Goal: Task Accomplishment & Management: Use online tool/utility

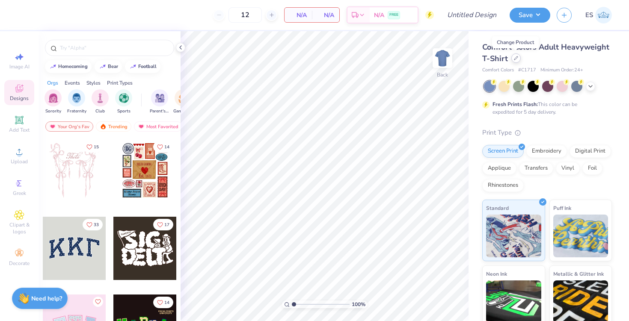
click at [518, 57] on div at bounding box center [515, 57] width 9 height 9
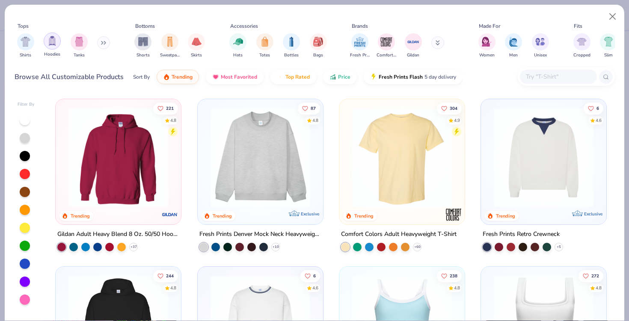
drag, startPoint x: 21, startPoint y: 50, endPoint x: 56, endPoint y: 46, distance: 34.4
click at [56, 46] on div "Shirts Hoodies Tanks" at bounding box center [64, 46] width 98 height 32
click at [56, 46] on div "filter for Hoodies" at bounding box center [52, 41] width 17 height 17
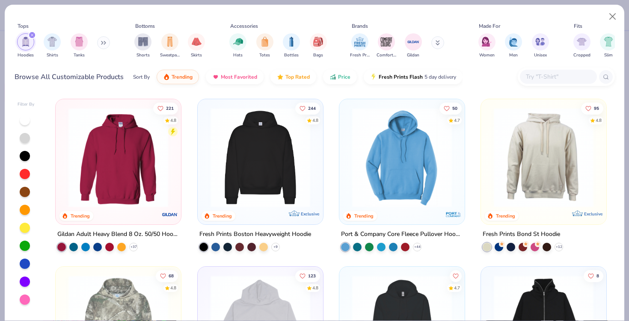
click at [545, 71] on div at bounding box center [558, 77] width 77 height 14
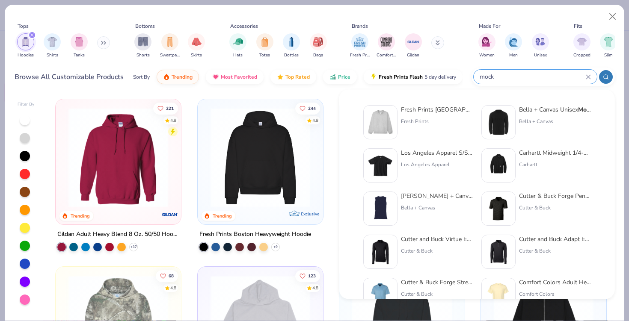
type input "mock"
click at [430, 107] on div "Fresh Prints Denver Mock Neck Heavyweight Sweatshirt" at bounding box center [437, 109] width 72 height 9
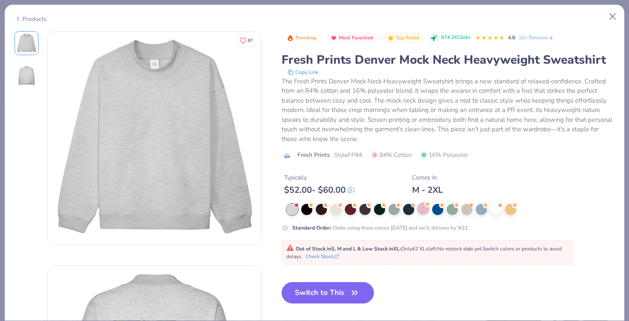
click at [423, 208] on div at bounding box center [422, 208] width 11 height 11
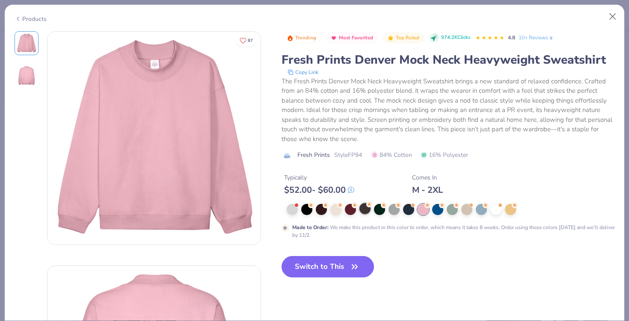
click at [361, 213] on div at bounding box center [364, 208] width 11 height 11
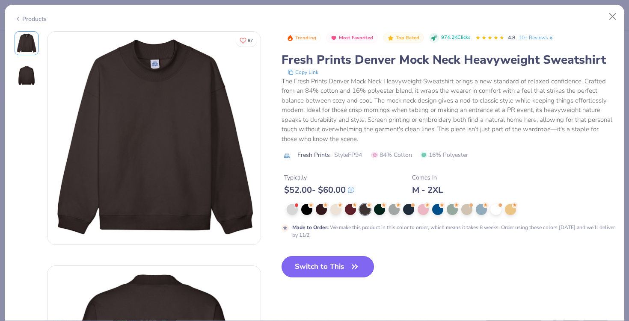
click at [326, 270] on button "Switch to This" at bounding box center [327, 266] width 93 height 21
type input "50"
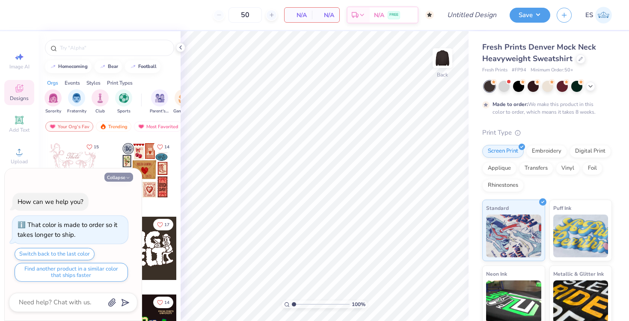
click at [131, 179] on button "Collapse" at bounding box center [118, 177] width 29 height 9
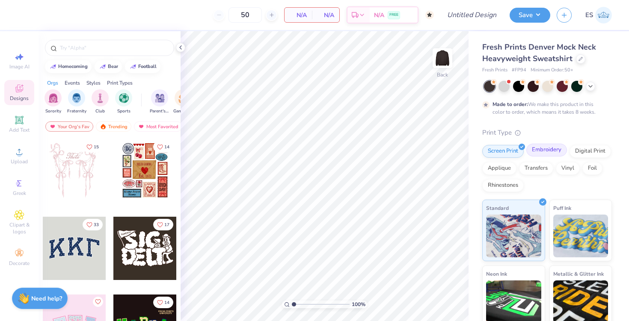
click at [533, 145] on div "Embroidery" at bounding box center [546, 150] width 41 height 13
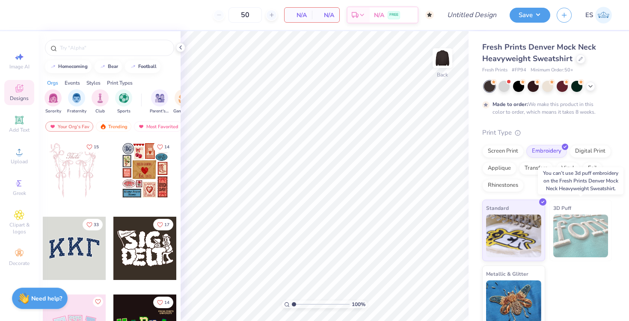
scroll to position [6, 0]
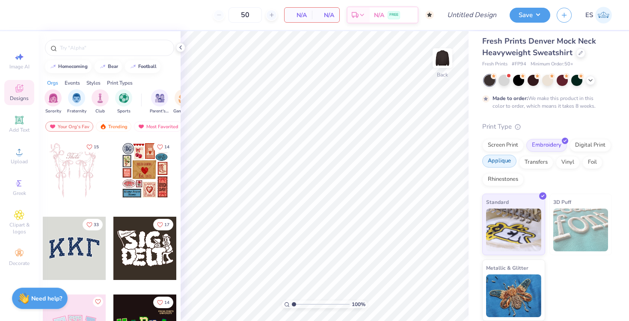
click at [505, 162] on div "Applique" at bounding box center [499, 161] width 34 height 13
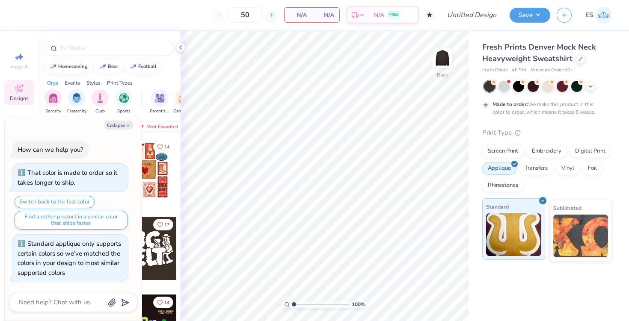
click at [519, 234] on img at bounding box center [513, 234] width 55 height 43
click at [123, 124] on button "Collapse" at bounding box center [118, 125] width 29 height 9
type textarea "x"
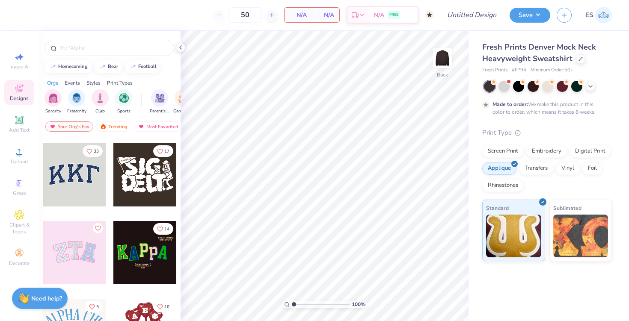
scroll to position [73, 0]
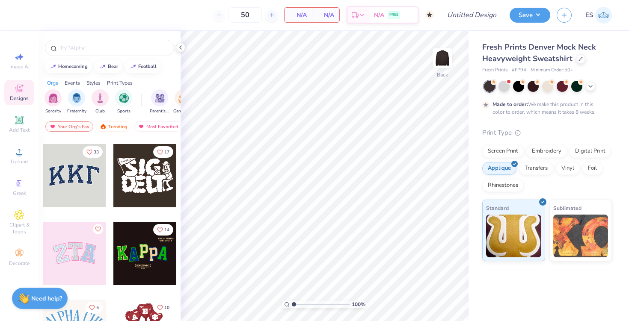
click at [73, 189] on div at bounding box center [74, 175] width 63 height 63
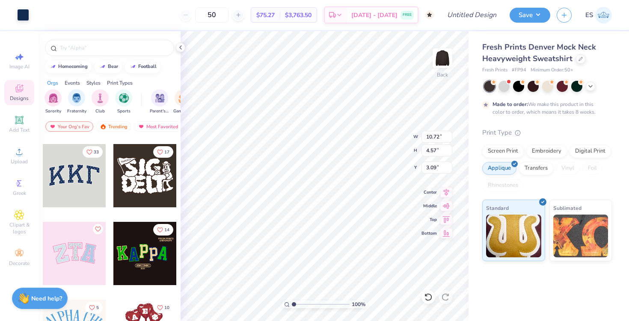
type input "3.00"
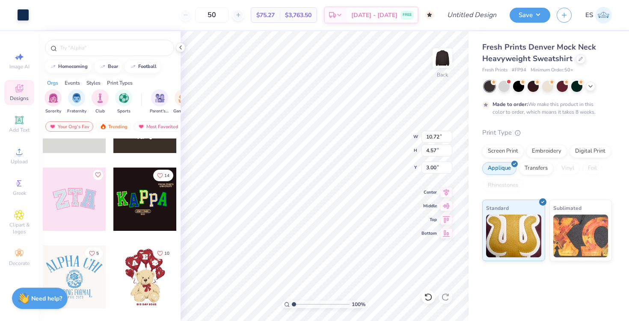
scroll to position [129, 0]
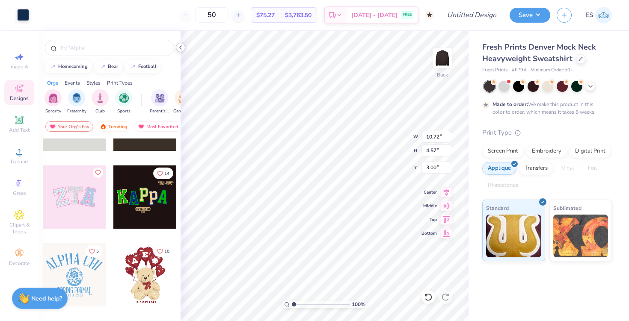
click at [185, 47] on div at bounding box center [180, 47] width 9 height 9
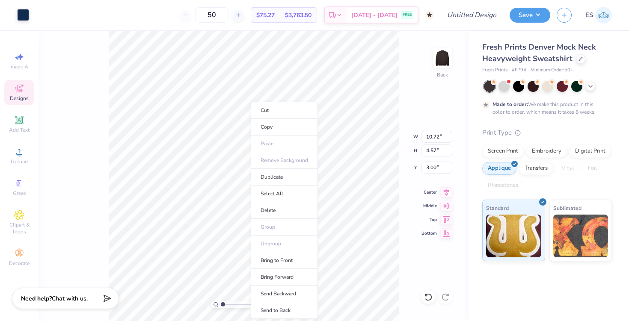
type input "10.91"
type input "4.79"
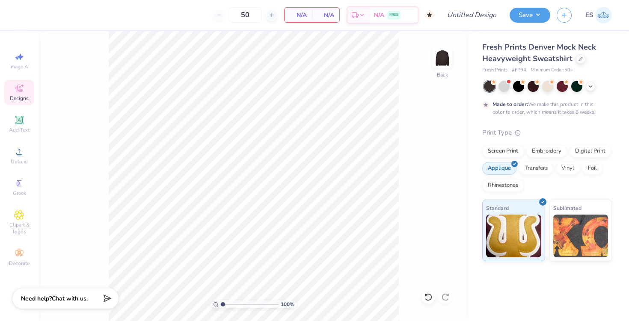
click at [18, 86] on icon at bounding box center [19, 89] width 8 height 8
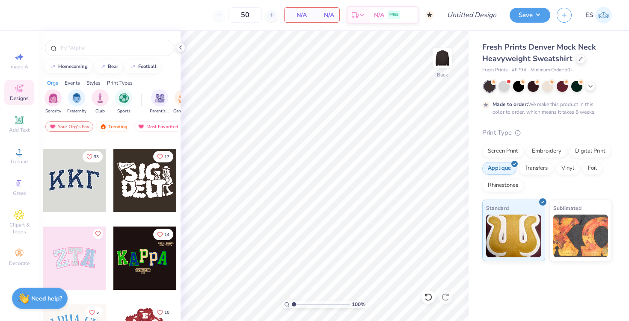
scroll to position [61, 0]
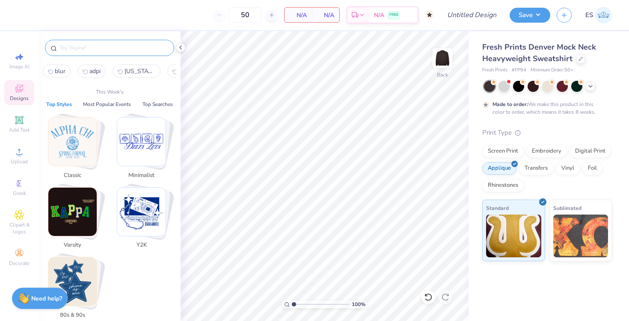
click at [106, 50] on input "text" at bounding box center [113, 48] width 109 height 9
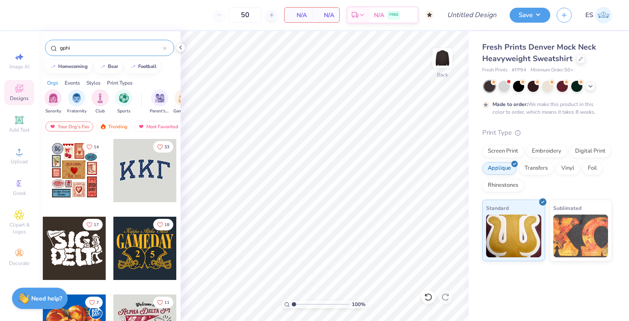
type input "gphi"
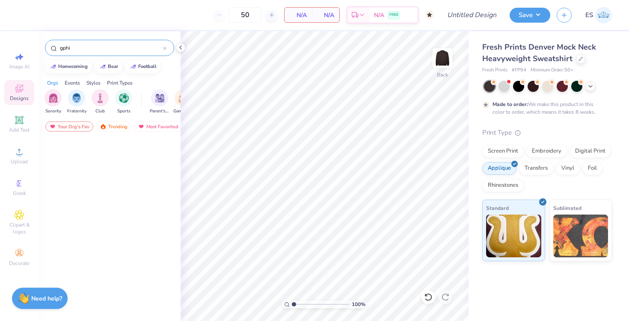
scroll to position [0, 0]
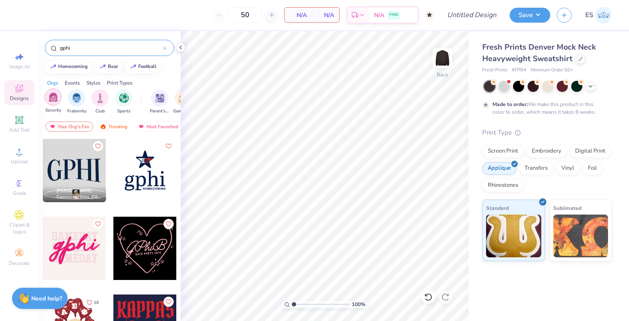
click at [50, 105] on div "filter for Sorority" at bounding box center [52, 97] width 17 height 17
click at [163, 44] on div at bounding box center [164, 48] width 3 height 8
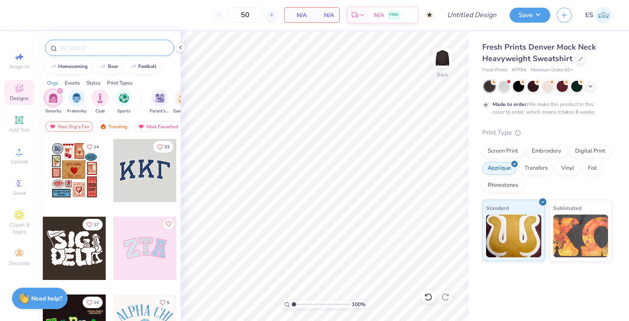
click at [136, 187] on div at bounding box center [144, 170] width 63 height 63
click at [20, 186] on icon at bounding box center [19, 183] width 4 height 6
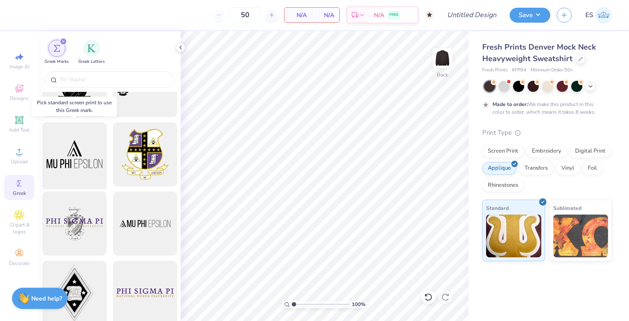
scroll to position [40, 0]
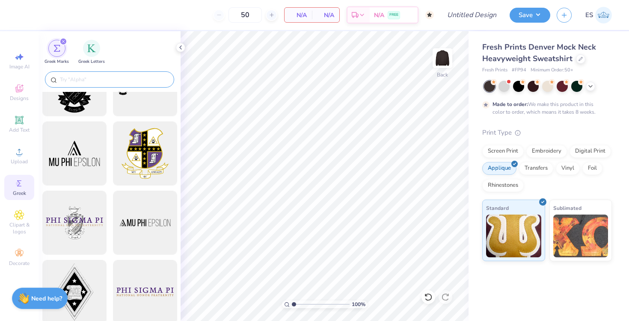
click at [86, 77] on input "text" at bounding box center [113, 79] width 109 height 9
click at [87, 41] on div "filter for Greek Letters" at bounding box center [91, 47] width 17 height 17
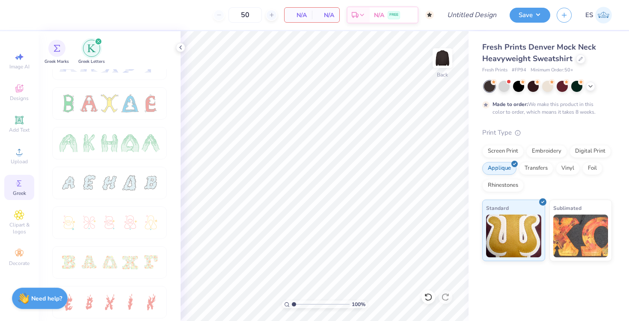
scroll to position [0, 0]
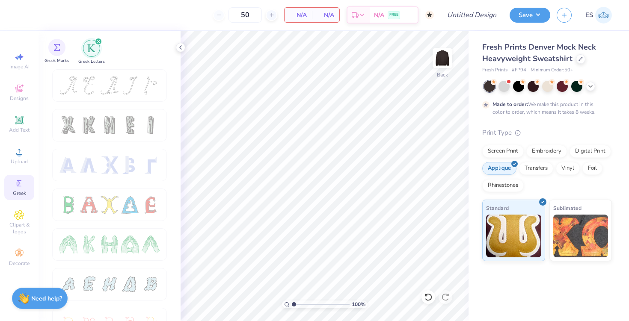
click at [53, 59] on span "Greek Marks" at bounding box center [56, 61] width 24 height 6
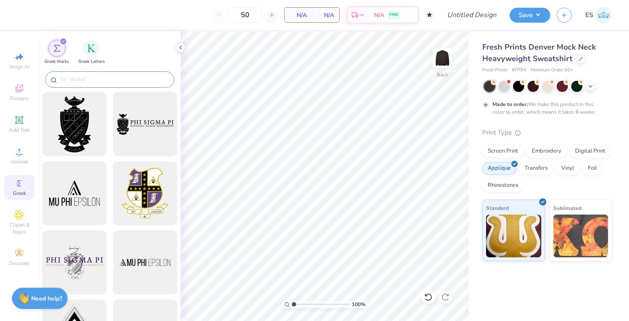
click at [112, 78] on input "text" at bounding box center [113, 79] width 109 height 9
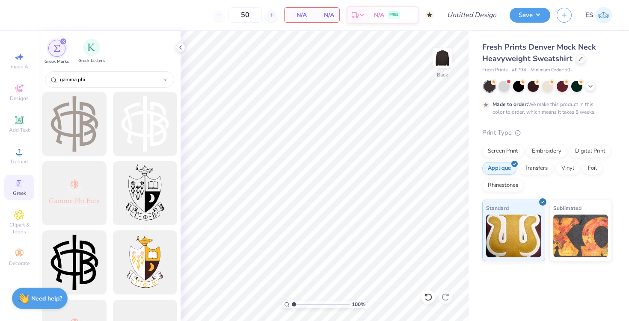
type input "gamma phi"
click at [93, 61] on span "Greek Letters" at bounding box center [91, 61] width 27 height 6
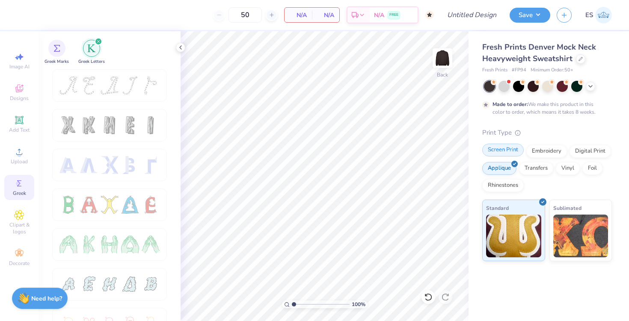
click at [517, 149] on div "Screen Print" at bounding box center [502, 150] width 41 height 13
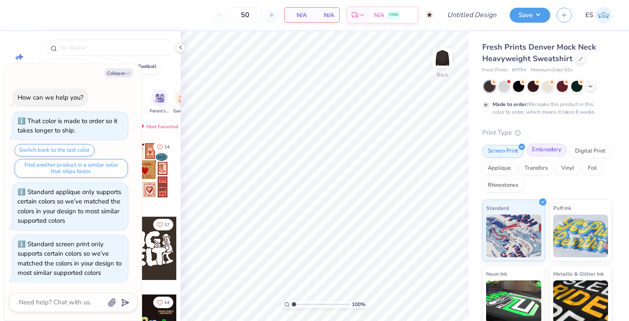
click at [538, 151] on div "Embroidery" at bounding box center [546, 150] width 41 height 13
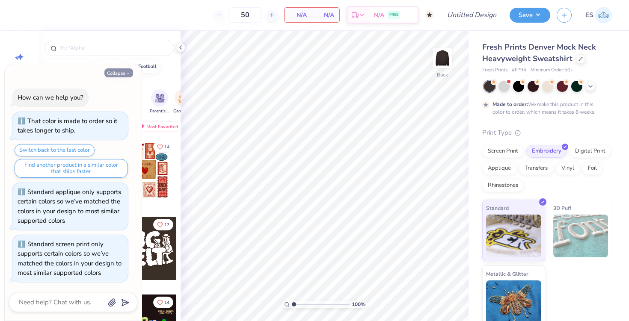
click at [114, 75] on button "Collapse" at bounding box center [118, 72] width 29 height 9
type textarea "x"
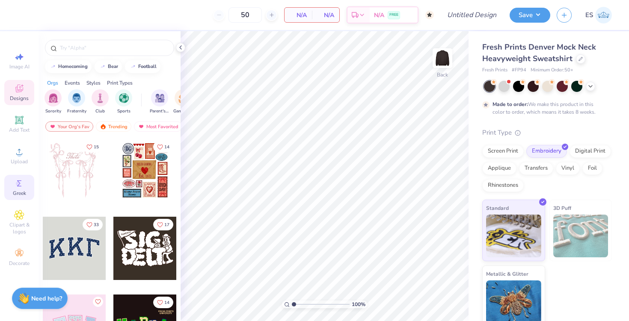
click at [15, 189] on div "Greek" at bounding box center [19, 187] width 30 height 25
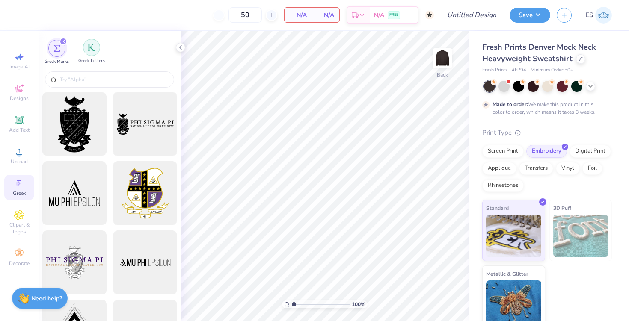
click at [95, 47] on img "filter for Greek Letters" at bounding box center [91, 47] width 9 height 9
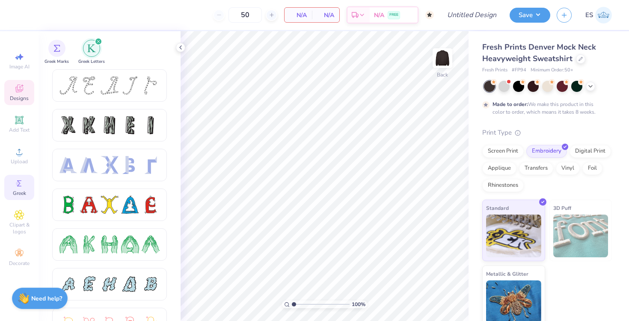
click at [21, 86] on icon at bounding box center [19, 88] width 10 height 10
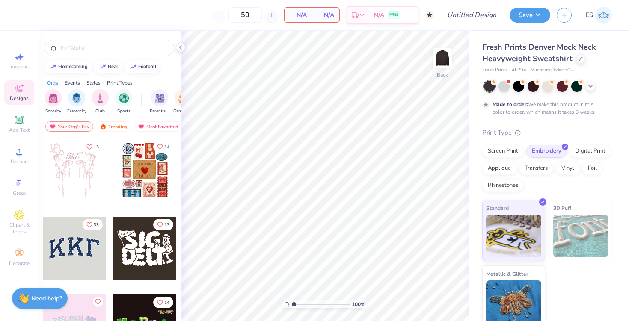
click at [86, 241] on div at bounding box center [74, 248] width 63 height 63
click at [16, 184] on circle at bounding box center [18, 183] width 5 height 5
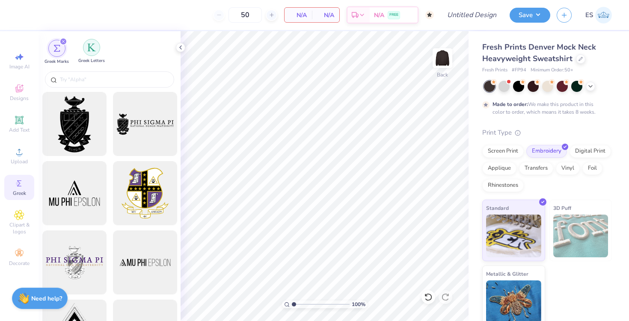
click at [95, 49] on img "filter for Greek Letters" at bounding box center [91, 47] width 9 height 9
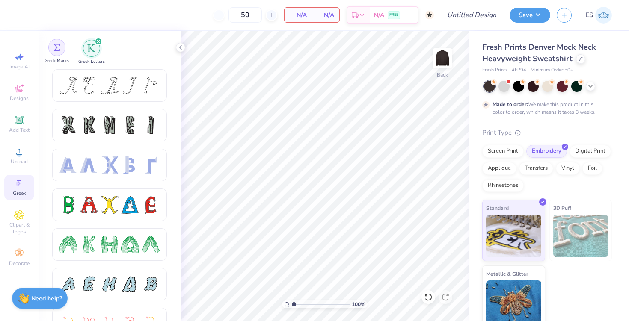
click at [60, 47] on div "filter for Greek Marks" at bounding box center [56, 47] width 17 height 17
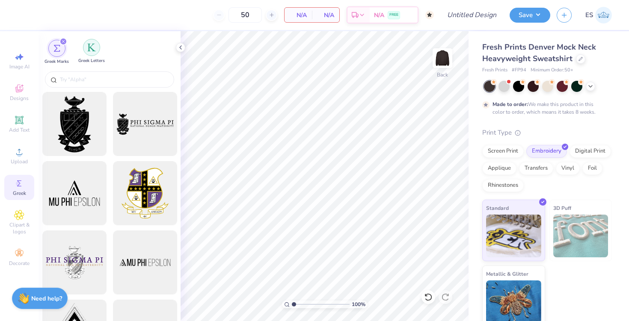
click at [87, 51] on img "filter for Greek Letters" at bounding box center [91, 47] width 9 height 9
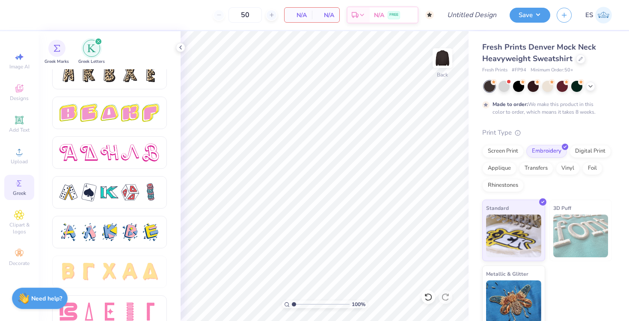
scroll to position [1457, 0]
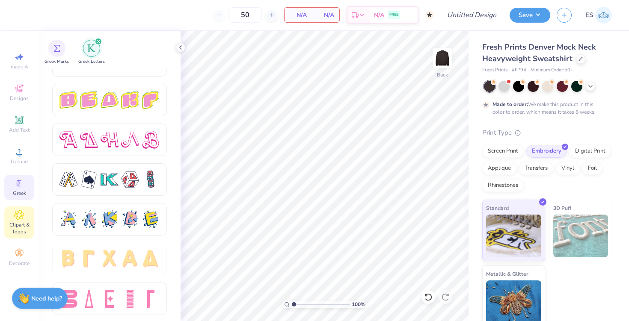
click at [21, 212] on icon at bounding box center [19, 215] width 10 height 10
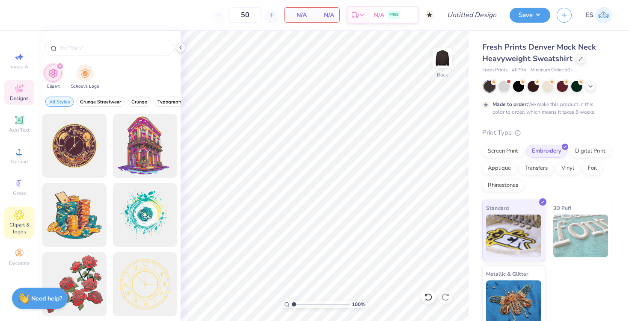
click at [21, 91] on icon at bounding box center [19, 90] width 7 height 6
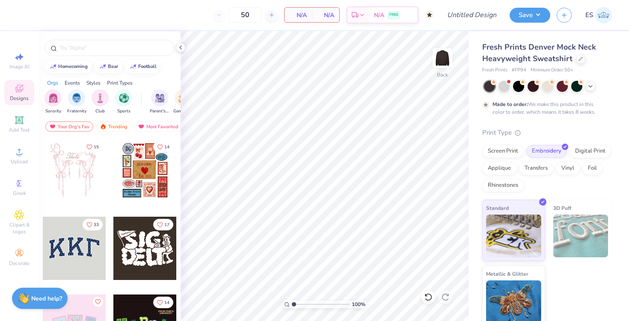
click at [72, 250] on div at bounding box center [74, 248] width 63 height 63
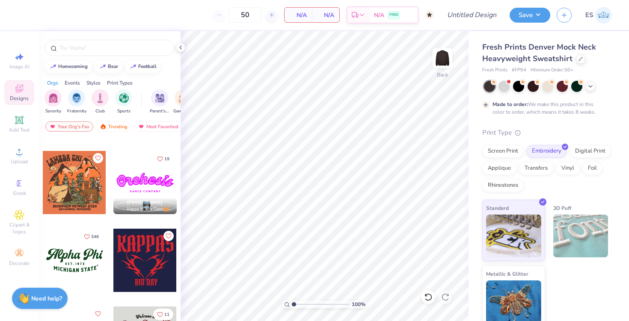
scroll to position [694, 0]
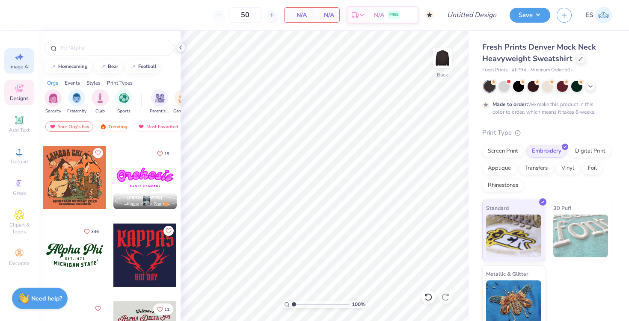
click at [13, 62] on div "Image AI" at bounding box center [19, 60] width 30 height 25
select select "4"
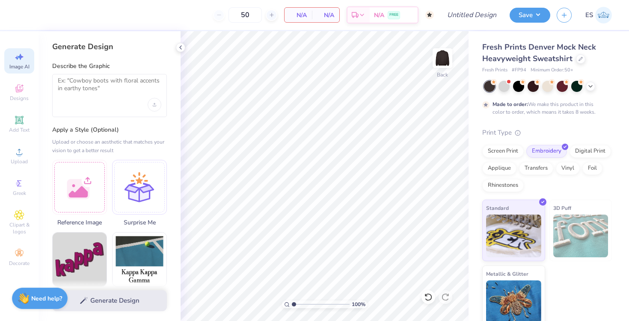
click at [95, 99] on div at bounding box center [109, 95] width 115 height 43
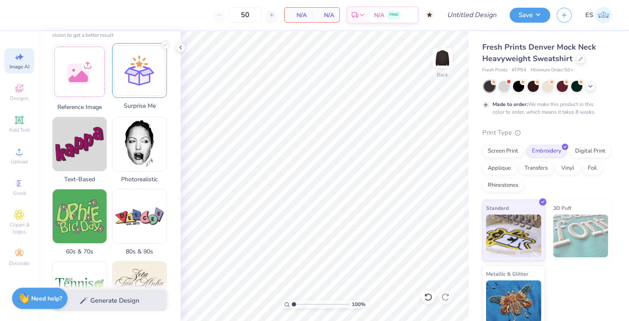
scroll to position [117, 0]
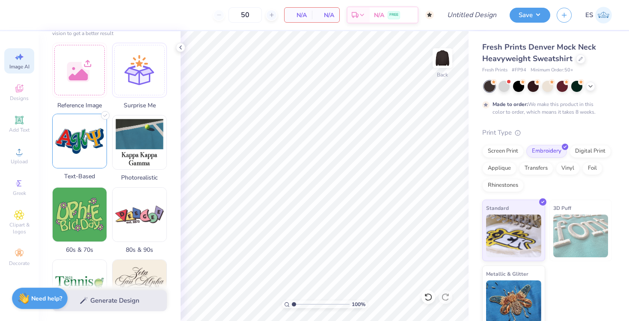
click at [88, 154] on img at bounding box center [80, 141] width 54 height 54
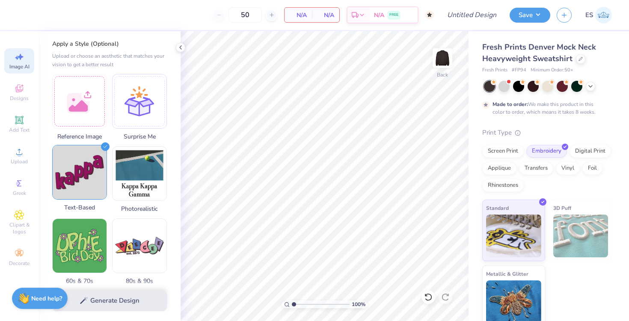
scroll to position [0, 0]
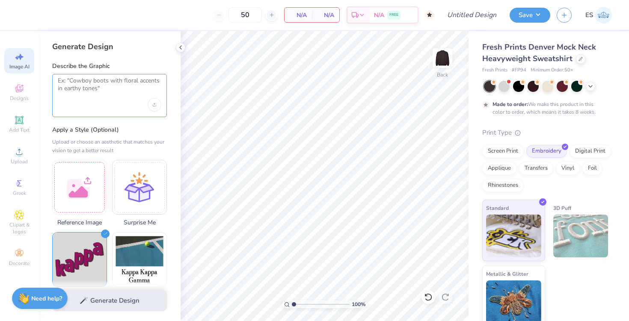
click at [104, 93] on textarea at bounding box center [110, 87] width 104 height 21
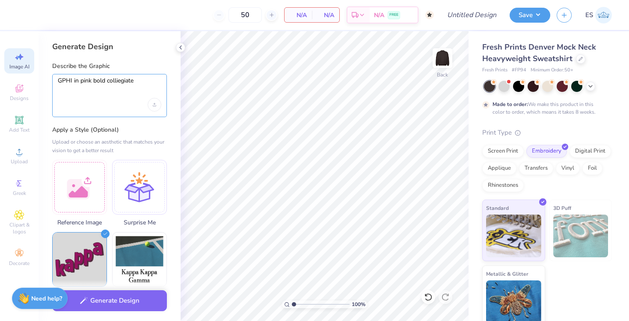
click at [126, 78] on textarea "GPHI in pink bold colliegiate" at bounding box center [110, 87] width 104 height 21
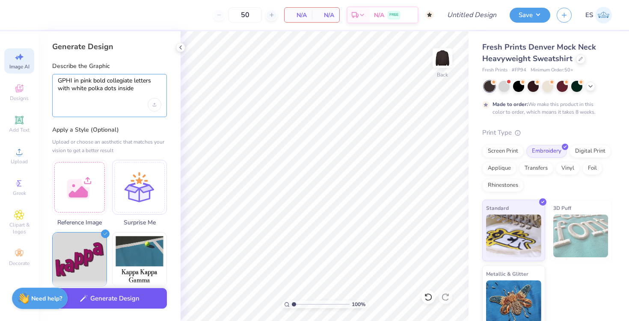
type textarea "GPHI in pink bold collegiate letters with white polka dots inside"
click at [109, 301] on button "Generate Design" at bounding box center [109, 298] width 115 height 21
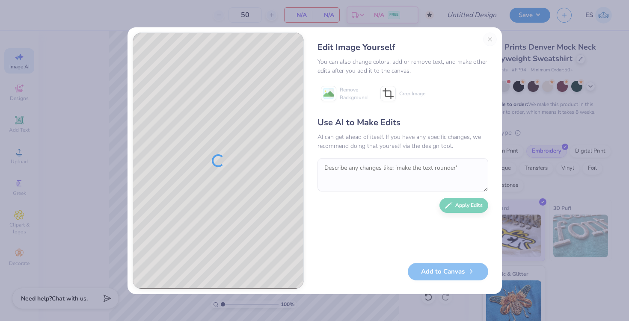
click at [493, 37] on div "Edit Image Yourself You can also change colors, add or remove text, and make ot…" at bounding box center [403, 161] width 188 height 257
click at [490, 38] on div "Edit Image Yourself You can also change colors, add or remove text, and make ot…" at bounding box center [403, 161] width 188 height 257
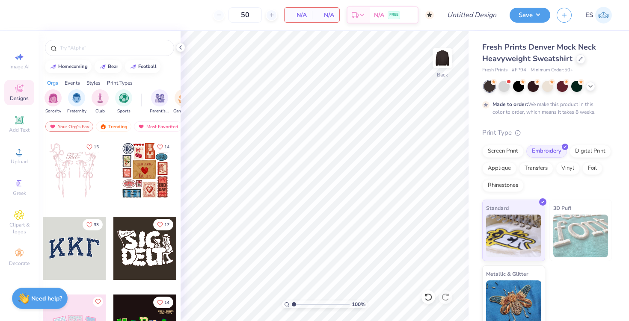
scroll to position [44, 0]
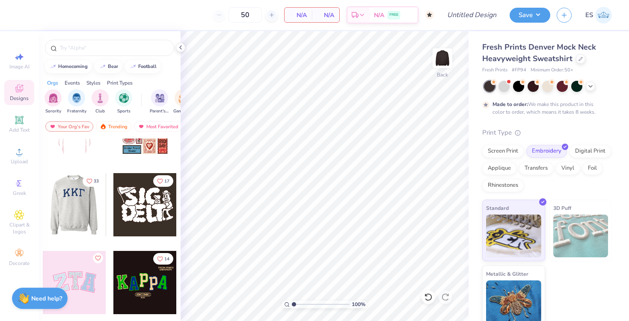
click at [68, 193] on div at bounding box center [73, 204] width 63 height 63
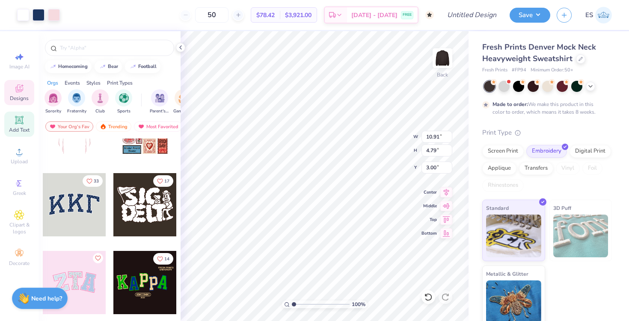
click at [19, 121] on icon at bounding box center [19, 120] width 10 height 10
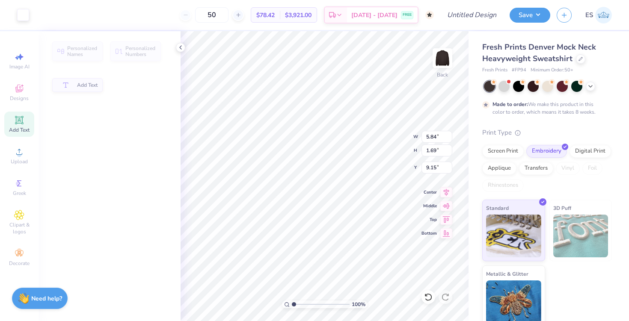
type input "5.84"
type input "1.69"
type input "9.15"
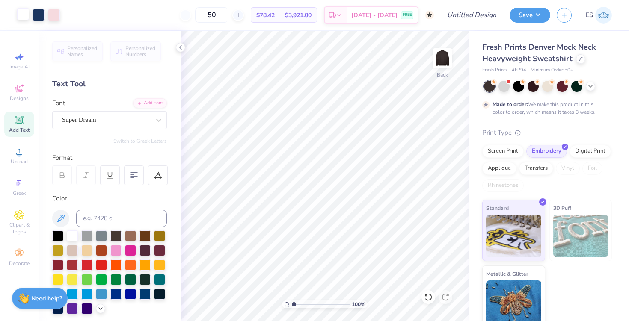
click at [18, 16] on div at bounding box center [23, 14] width 12 height 12
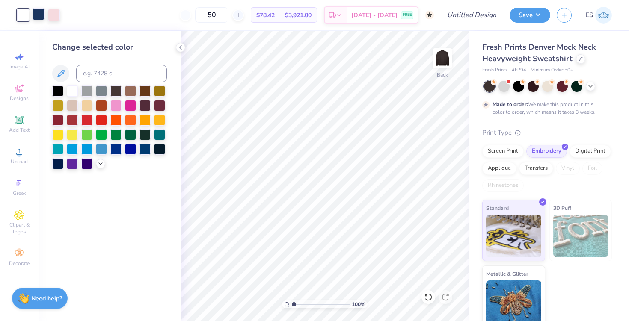
click at [36, 15] on div at bounding box center [39, 14] width 12 height 12
click at [50, 11] on div at bounding box center [54, 14] width 12 height 12
click at [33, 13] on div at bounding box center [39, 14] width 12 height 12
click at [119, 107] on div at bounding box center [115, 104] width 11 height 11
click at [51, 15] on div at bounding box center [54, 14] width 12 height 12
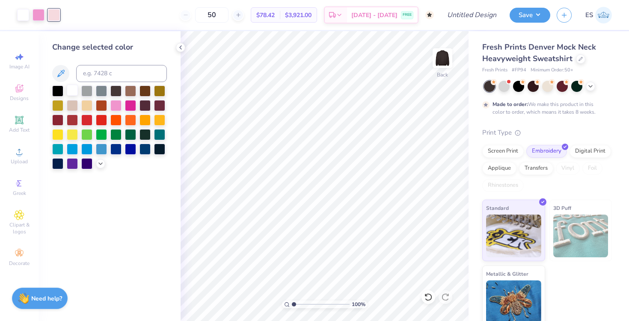
click at [69, 91] on div at bounding box center [72, 90] width 11 height 11
click at [504, 149] on div "Screen Print" at bounding box center [502, 150] width 41 height 13
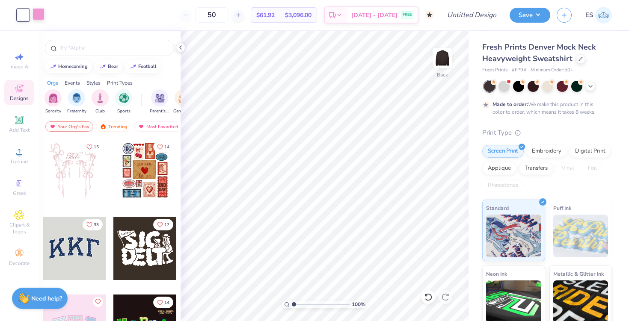
click at [41, 16] on div at bounding box center [39, 14] width 12 height 12
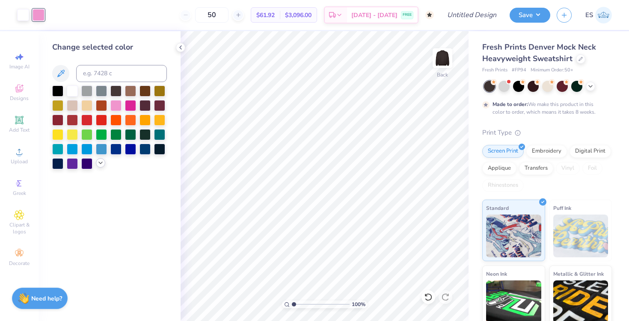
click at [100, 163] on polyline at bounding box center [100, 163] width 3 height 2
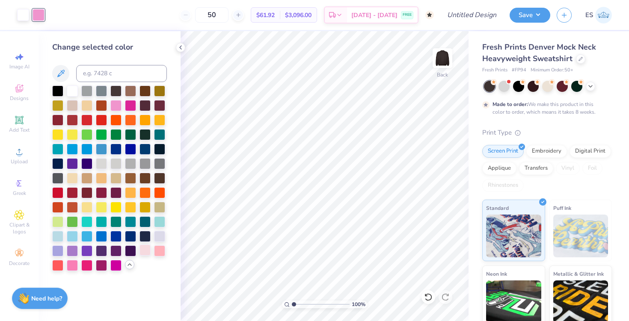
click at [144, 249] on div at bounding box center [144, 250] width 11 height 11
click at [157, 252] on div at bounding box center [159, 250] width 11 height 11
click at [73, 264] on div at bounding box center [72, 264] width 11 height 11
click at [88, 267] on div at bounding box center [86, 264] width 11 height 11
click at [103, 267] on div at bounding box center [101, 264] width 11 height 11
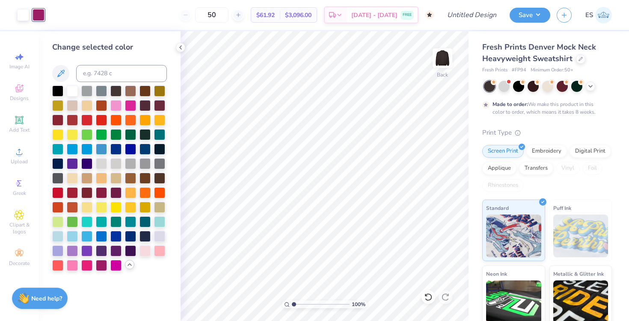
click at [109, 267] on div at bounding box center [109, 179] width 115 height 186
click at [116, 107] on div at bounding box center [115, 104] width 11 height 11
click at [590, 87] on icon at bounding box center [590, 85] width 7 height 7
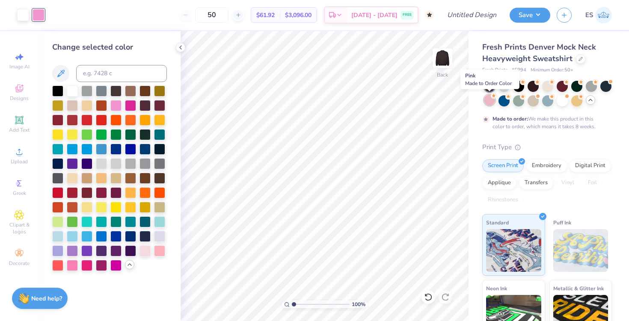
click at [494, 103] on div at bounding box center [489, 100] width 11 height 11
click at [117, 87] on div at bounding box center [115, 90] width 11 height 11
click at [142, 91] on div at bounding box center [144, 90] width 11 height 11
click at [126, 91] on div at bounding box center [130, 90] width 11 height 11
click at [144, 109] on div at bounding box center [144, 104] width 11 height 11
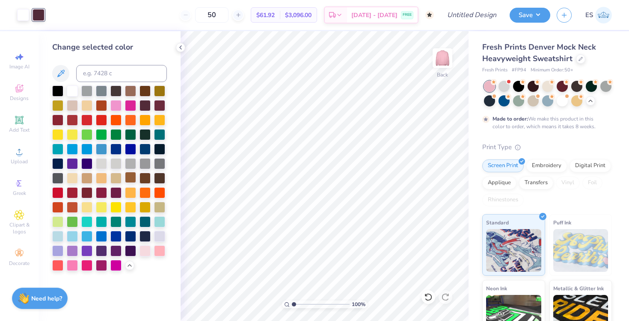
click at [130, 178] on div at bounding box center [130, 177] width 11 height 11
click at [148, 176] on div at bounding box center [144, 177] width 11 height 11
click at [127, 176] on div at bounding box center [130, 177] width 11 height 11
click at [140, 177] on div at bounding box center [144, 177] width 11 height 11
click at [127, 178] on div at bounding box center [130, 177] width 11 height 11
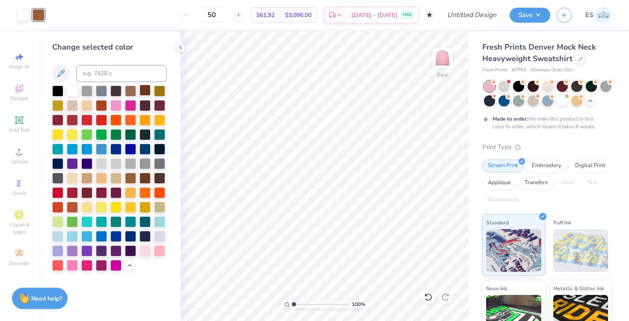
click at [145, 89] on div at bounding box center [144, 90] width 11 height 11
click at [118, 93] on div at bounding box center [115, 90] width 11 height 11
click at [126, 92] on div at bounding box center [130, 90] width 11 height 11
click at [145, 89] on div at bounding box center [144, 90] width 11 height 11
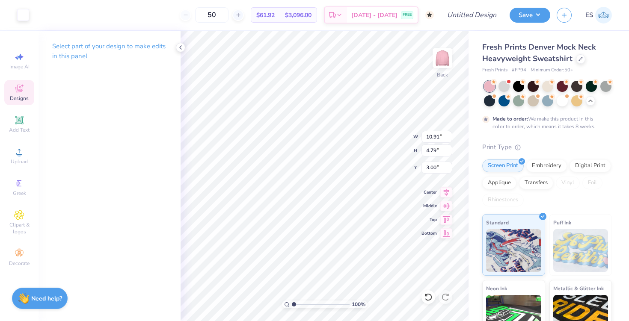
type input "13.37"
type input "5.87"
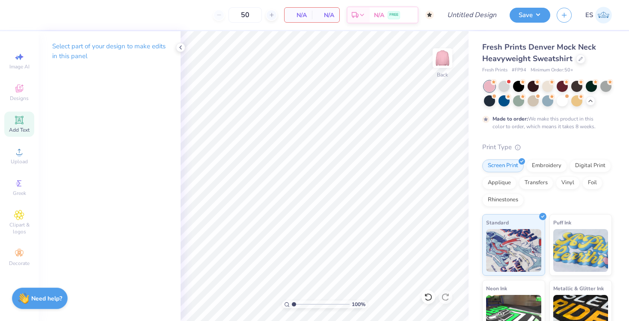
click at [15, 120] on icon at bounding box center [19, 120] width 10 height 10
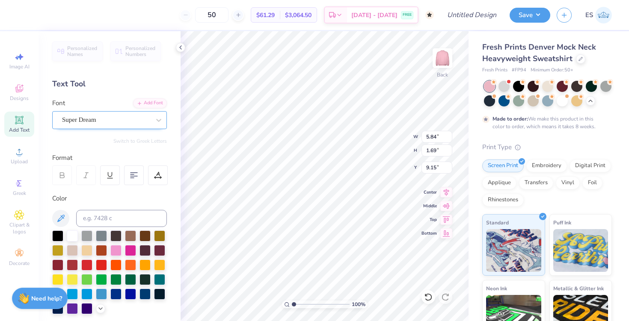
click at [102, 117] on div "Super Dream" at bounding box center [106, 119] width 90 height 13
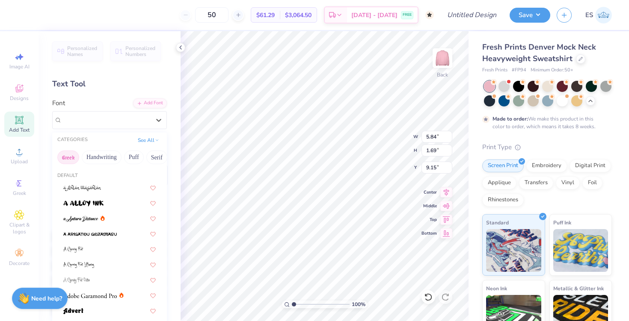
click at [71, 159] on button "Greek" at bounding box center [68, 158] width 22 height 14
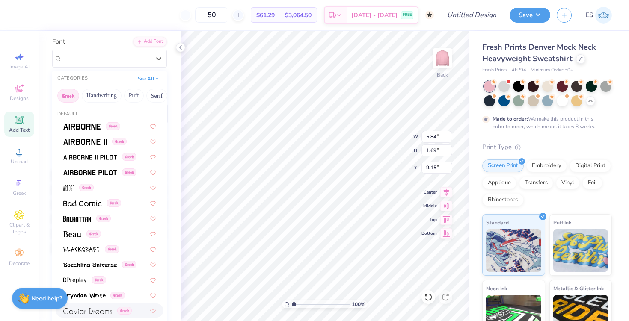
scroll to position [61, 0]
click at [98, 131] on div "Greek" at bounding box center [110, 127] width 108 height 14
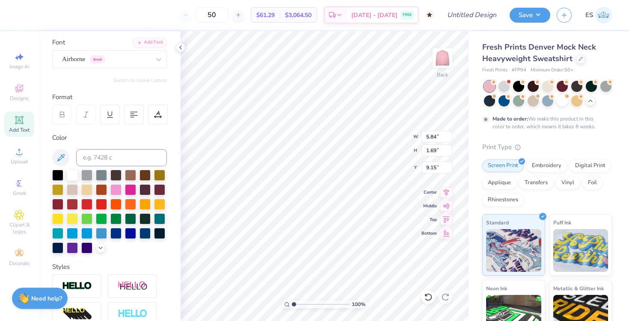
type input "5.59"
type input "1.77"
type input "9.12"
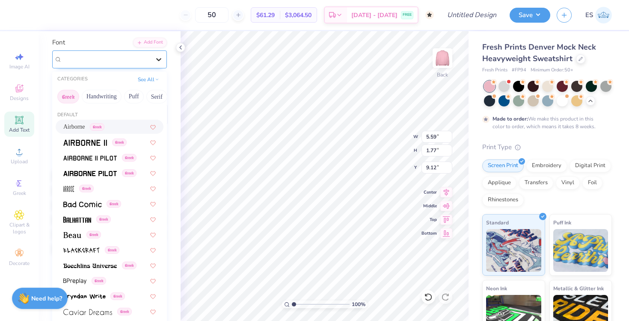
click at [155, 53] on div at bounding box center [158, 59] width 15 height 15
click at [110, 96] on button "Handwriting" at bounding box center [102, 97] width 40 height 14
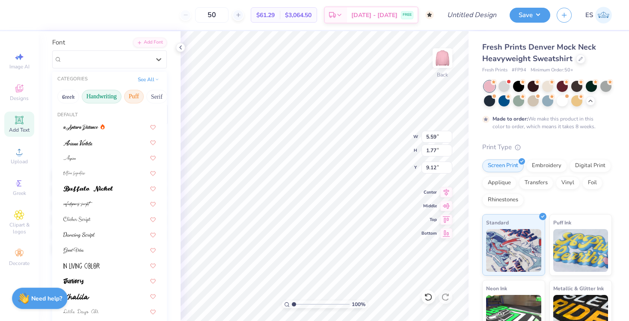
click at [136, 95] on button "Puff" at bounding box center [134, 97] width 20 height 14
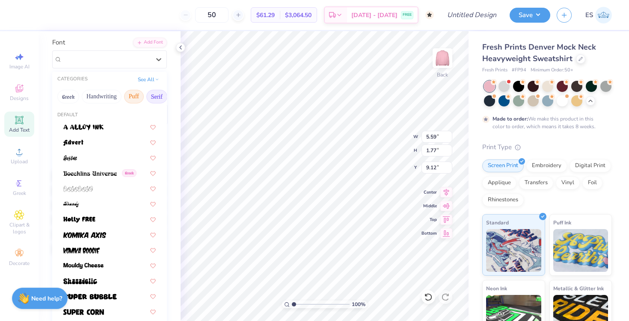
click at [149, 100] on button "Serif" at bounding box center [156, 97] width 21 height 14
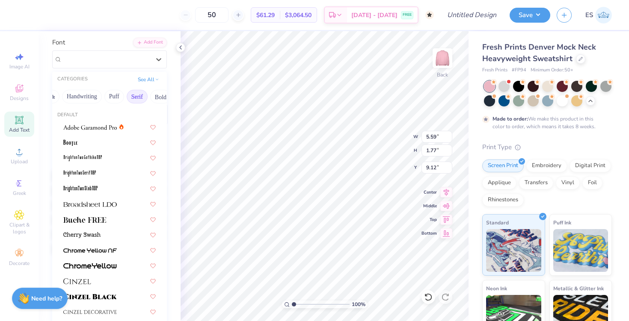
scroll to position [0, 30]
click at [149, 100] on button "Bold" at bounding box center [150, 97] width 21 height 14
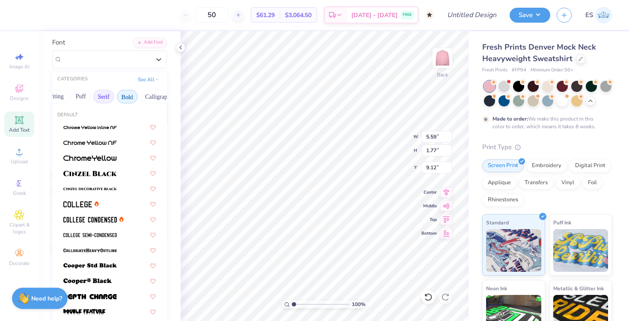
scroll to position [0, 62]
click at [87, 248] on img at bounding box center [89, 251] width 53 height 6
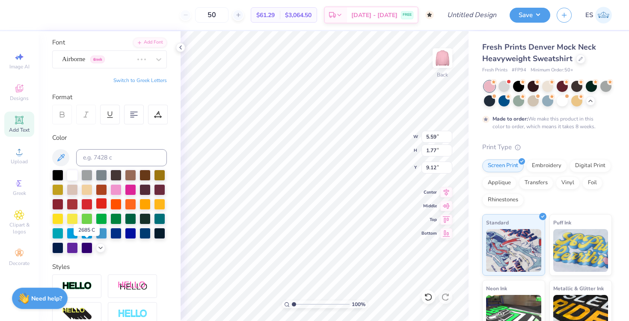
type input "6.56"
type input "1.79"
type input "9.10"
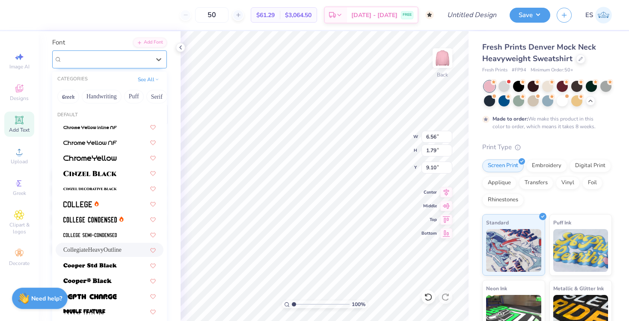
click at [132, 59] on div "CollegiateHeavyOutline" at bounding box center [106, 59] width 90 height 13
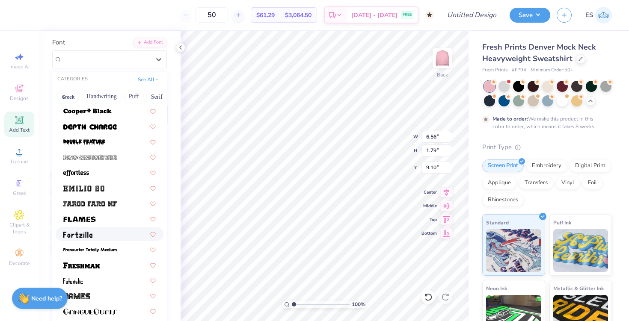
scroll to position [178, 0]
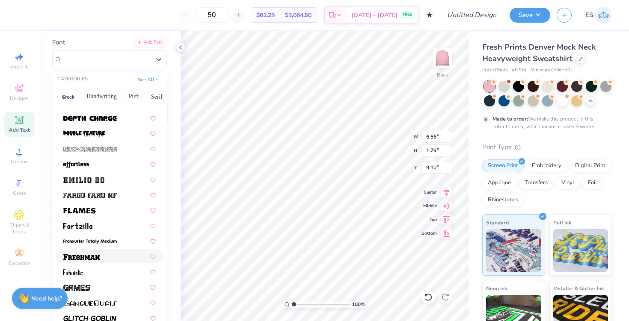
click at [91, 255] on img at bounding box center [81, 257] width 36 height 6
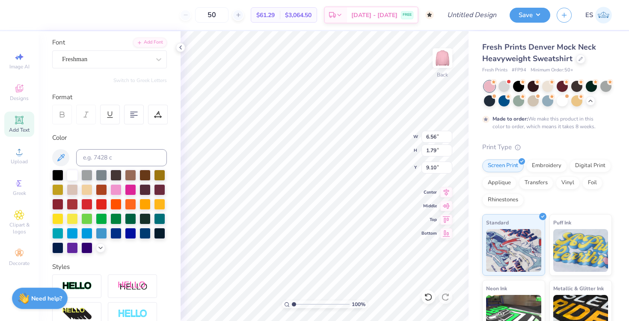
type input "7.44"
type input "2.01"
type input "8.99"
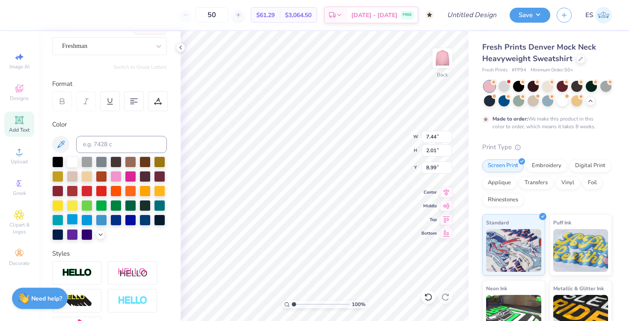
scroll to position [56, 0]
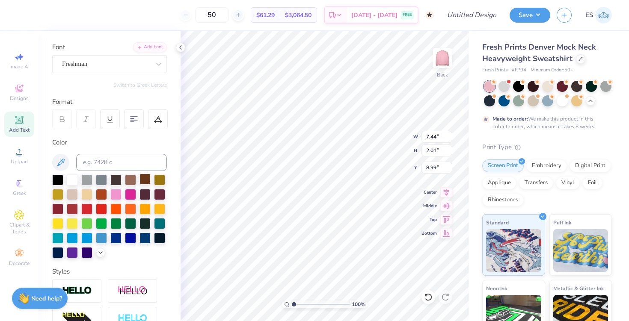
click at [148, 178] on div at bounding box center [144, 179] width 11 height 11
type textarea "Gamma Phi"
type input "3.70"
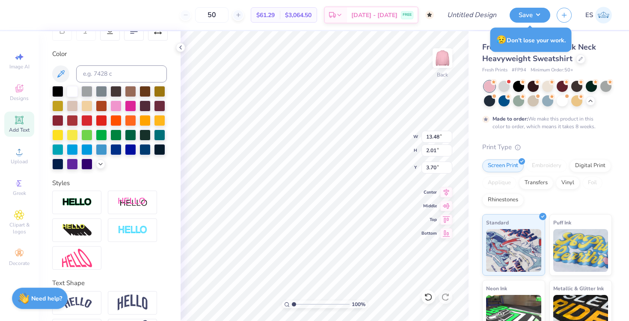
scroll to position [176, 0]
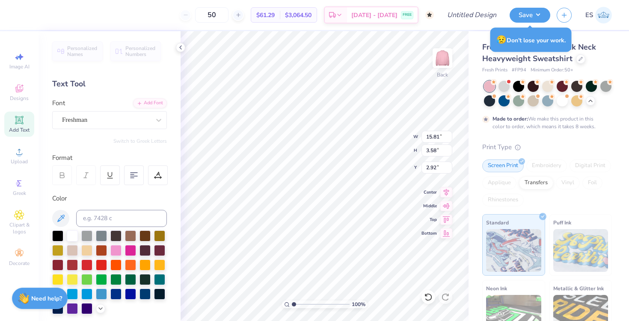
type input "15.81"
type input "3.58"
type input "2.92"
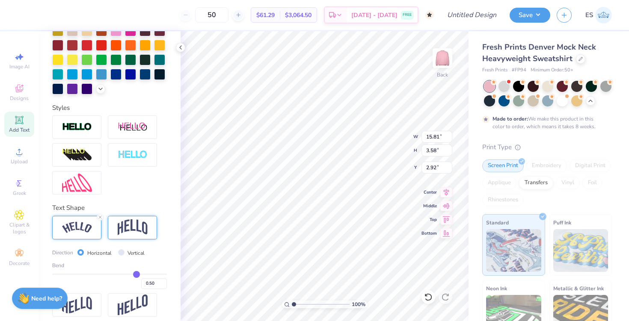
scroll to position [222, 0]
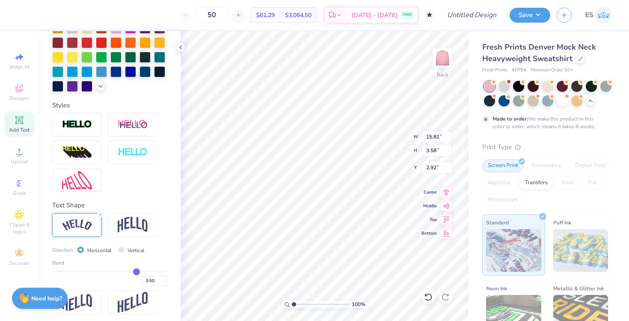
type input "0.52"
type input "0.51"
type input "0.49"
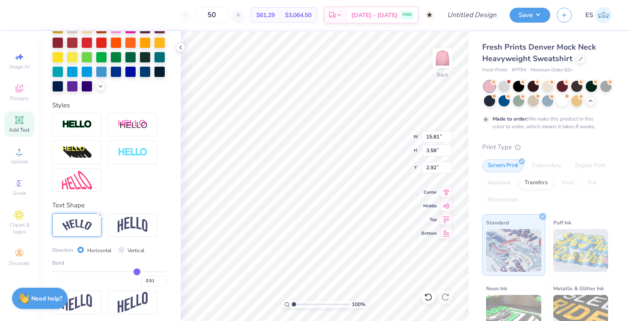
type input "0.49"
type input "0.47"
type input "0.46"
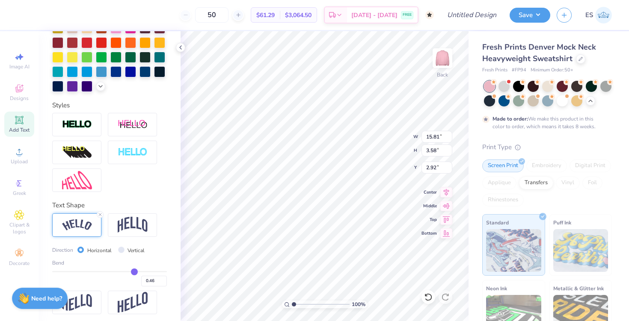
type input "0.45"
type input "0.43"
type input "0.42"
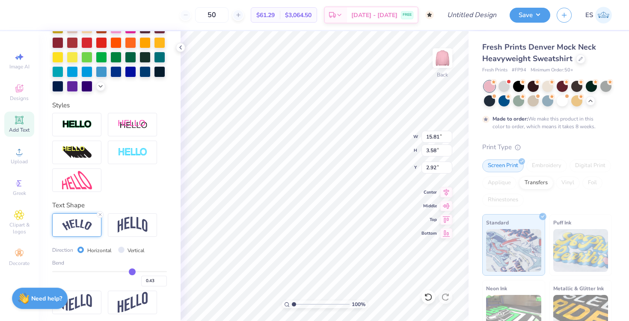
type input "0.42"
type input "0.41"
type input "0.4"
type input "0.40"
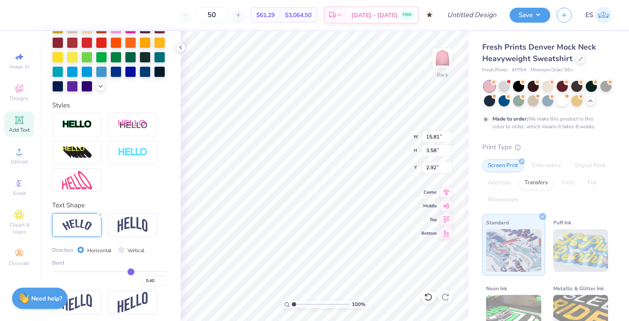
type input "0.39"
type input "0.38"
type input "0.37"
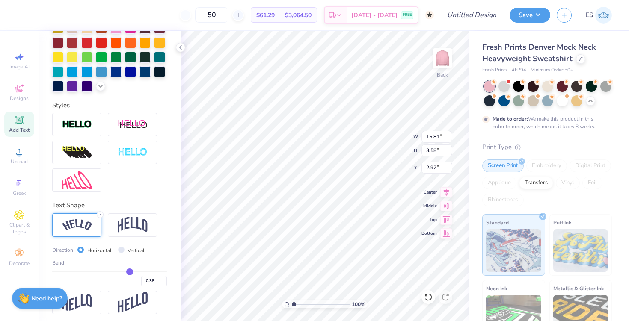
type input "0.37"
type input "0.36"
type input "0.35"
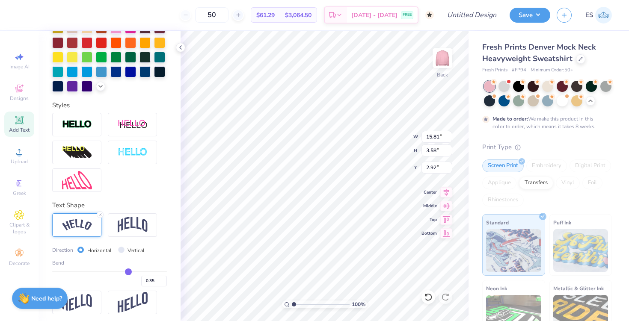
type input "0.34"
type input "0.33"
type input "0.32"
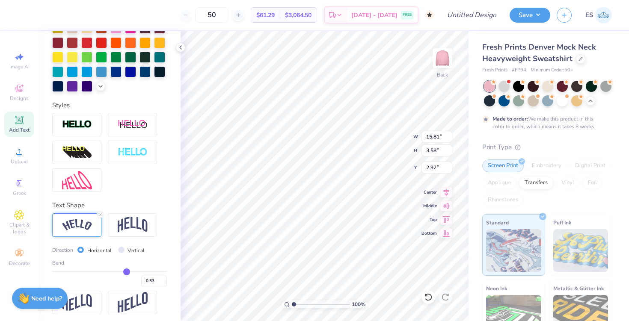
type input "0.32"
type input "0.31"
type input "0.3"
type input "0.30"
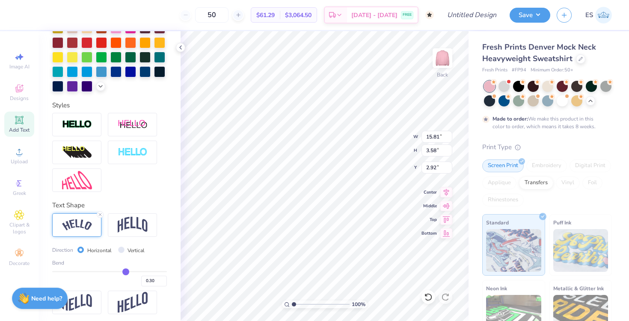
type input "0.29"
type input "0.28"
type input "0.27"
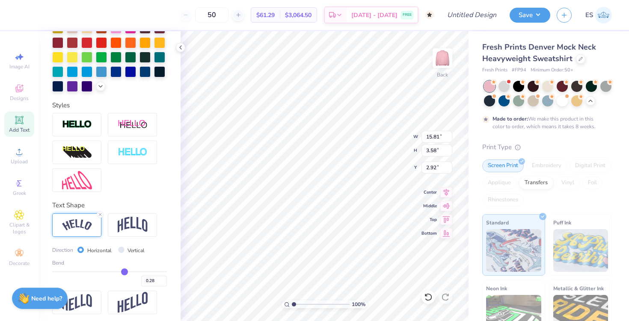
type input "0.27"
type input "0.25"
type input "0.23"
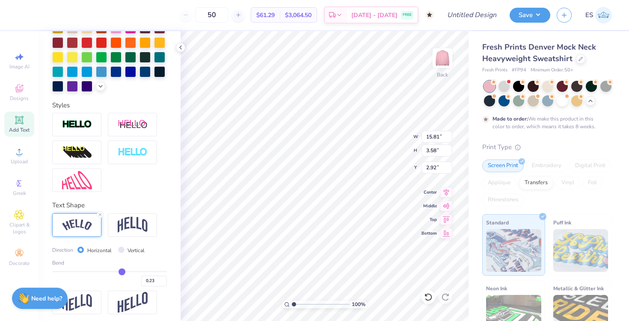
type input "0.22"
drag, startPoint x: 138, startPoint y: 270, endPoint x: 121, endPoint y: 272, distance: 16.7
type input "0.22"
click at [121, 272] on input "range" at bounding box center [109, 271] width 115 height 1
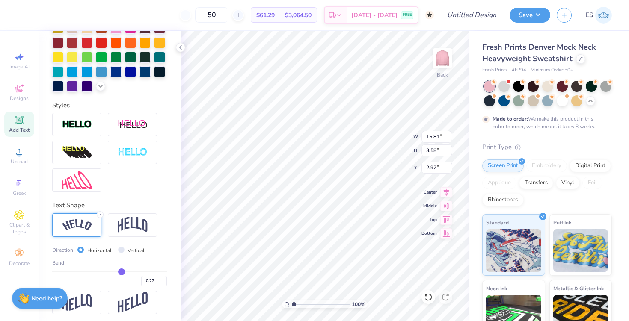
type input "14.60"
type input "2.32"
type input "3.55"
type input "0.23"
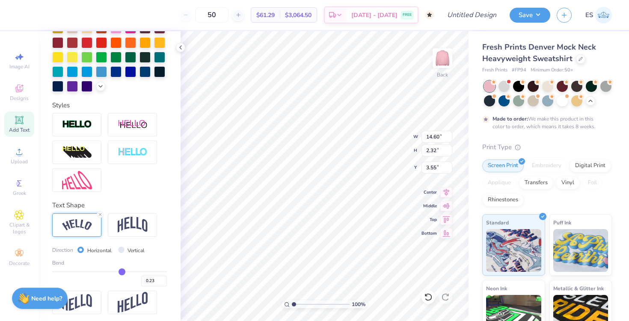
type input "0.24"
type input "0.25"
type input "0.26"
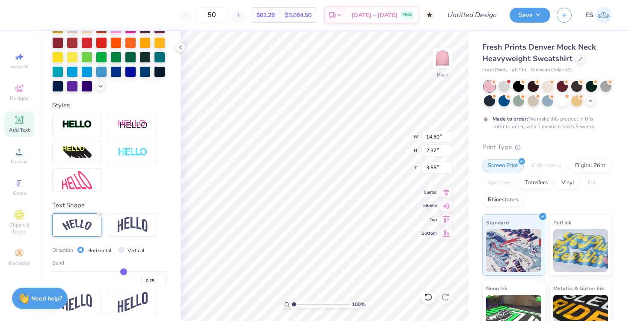
type input "0.26"
type input "0.27"
type input "0.28"
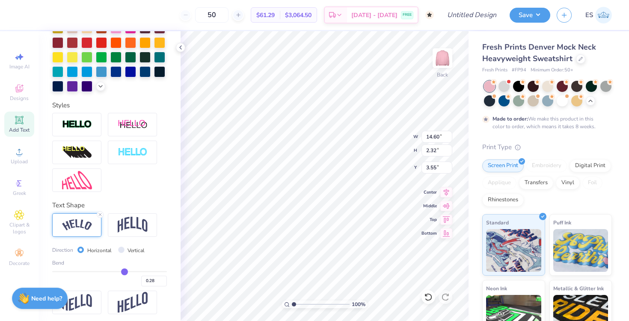
type input "0.29"
type input "0.3"
type input "0.30"
type input "0.31"
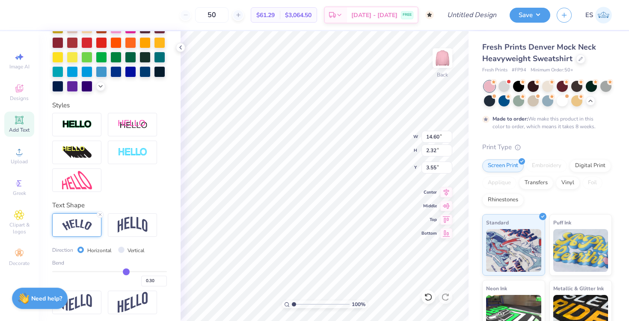
type input "0.31"
drag, startPoint x: 121, startPoint y: 272, endPoint x: 126, endPoint y: 271, distance: 5.2
type input "0.31"
click at [126, 271] on input "range" at bounding box center [109, 271] width 115 height 1
type input "15.02"
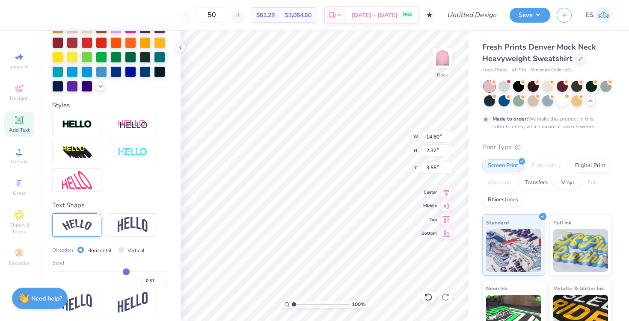
type input "2.61"
type input "3.40"
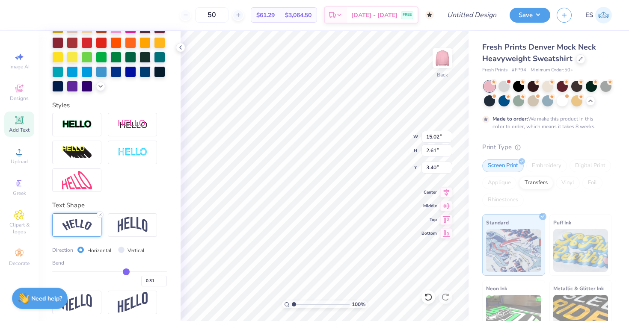
type textarea "GPhi"
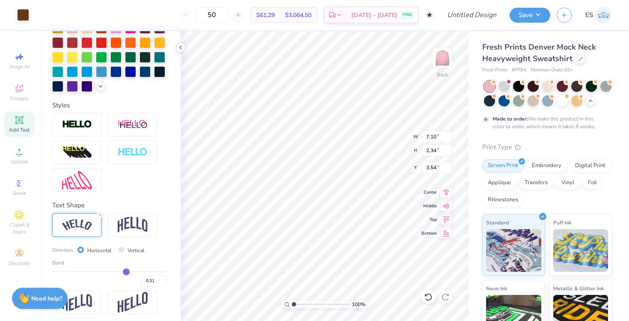
type input "3.55"
type textarea "GPHI"
type input "11.48"
type input "3.48"
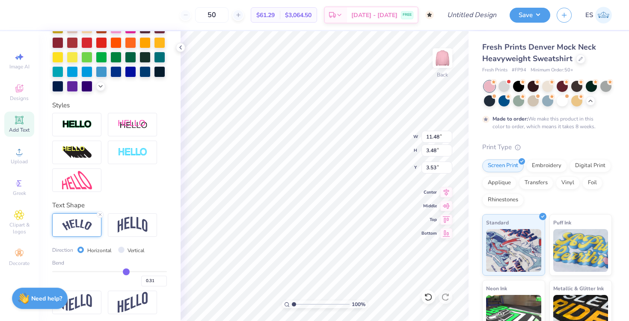
type input "3.00"
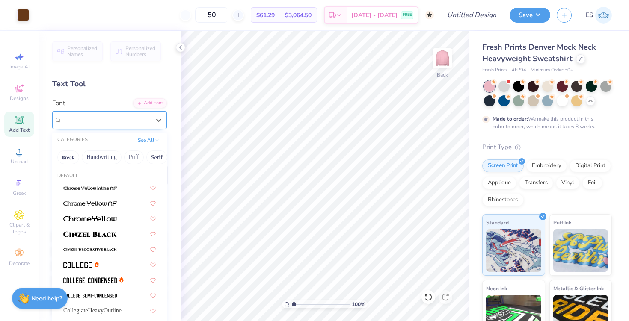
click at [121, 125] on div at bounding box center [106, 120] width 88 height 12
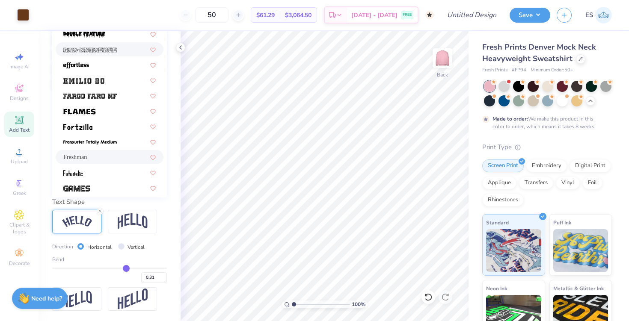
scroll to position [121, 0]
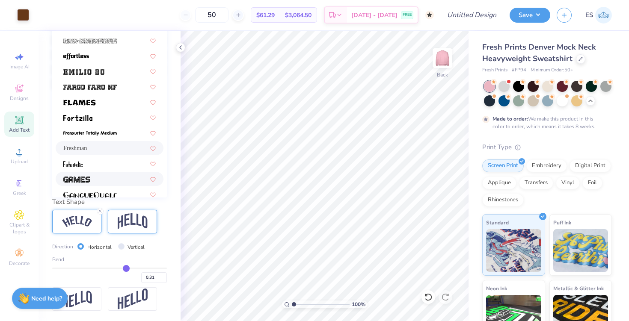
click at [121, 211] on div at bounding box center [132, 222] width 49 height 24
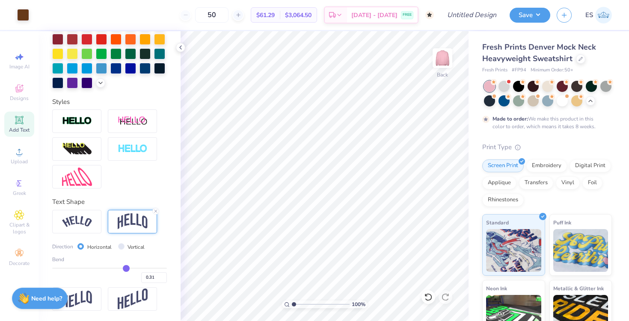
type input "0.32"
type input "0.31"
type input "0.29"
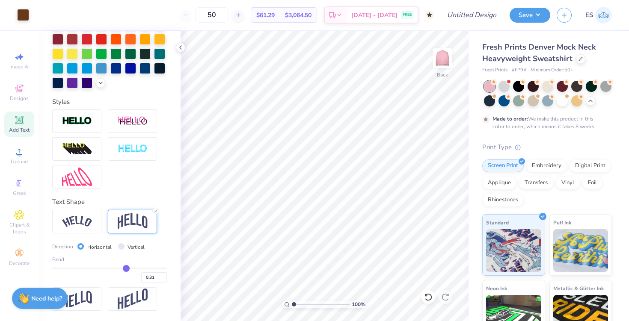
type input "0.29"
type input "0.26"
type input "0.22"
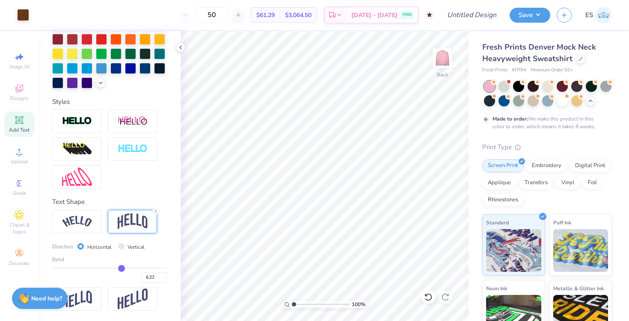
type input "0.2"
type input "0.20"
type input "0.18"
type input "0.17"
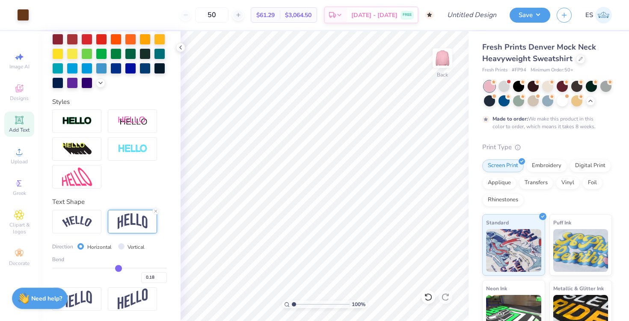
type input "0.17"
type input "0.15"
type input "0.14"
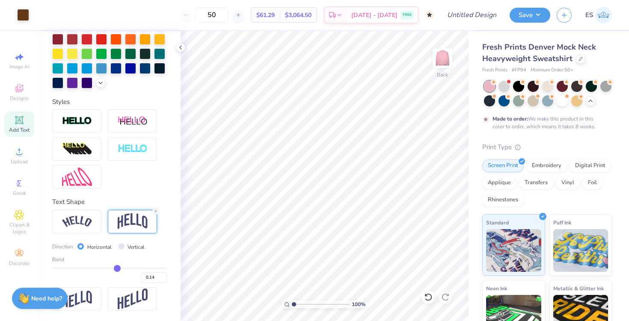
type input "0.13"
type input "0.14"
type input "0.16"
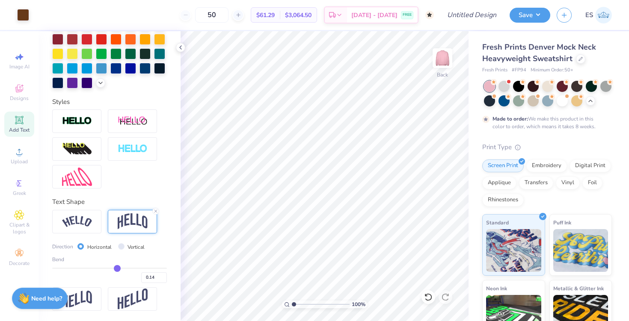
type input "0.16"
type input "0.18"
type input "0.19"
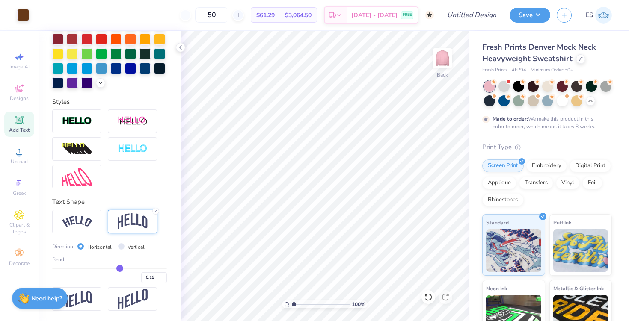
type input "0.2"
type input "0.20"
type input "0.21"
type input "0.22"
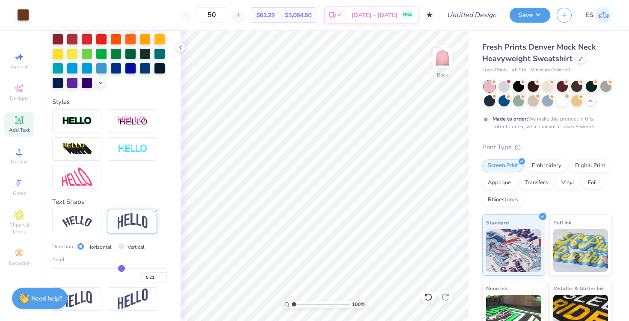
type input "0.22"
type input "0.24"
type input "0.25"
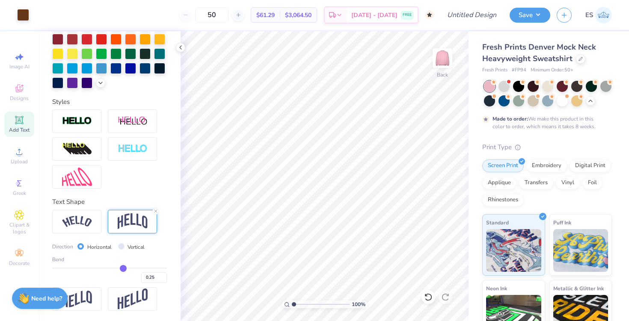
type input "0.26"
type input "0.27"
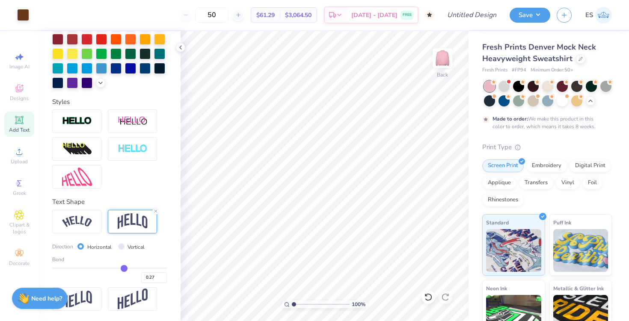
click at [124, 268] on input "range" at bounding box center [109, 268] width 115 height 1
type input "2.51"
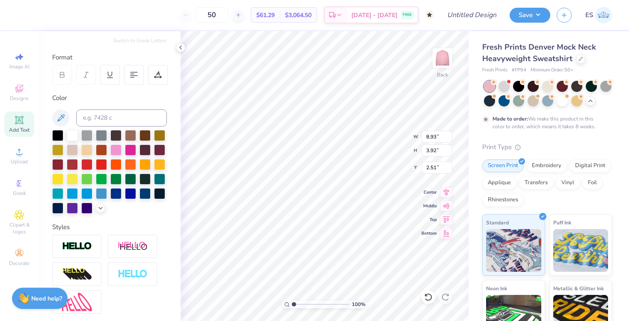
scroll to position [0, 0]
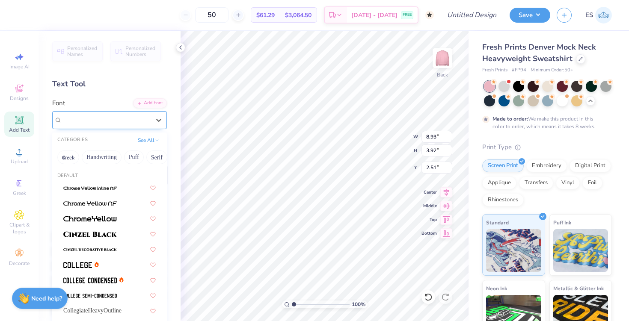
click at [115, 116] on div "Freshman" at bounding box center [106, 119] width 90 height 13
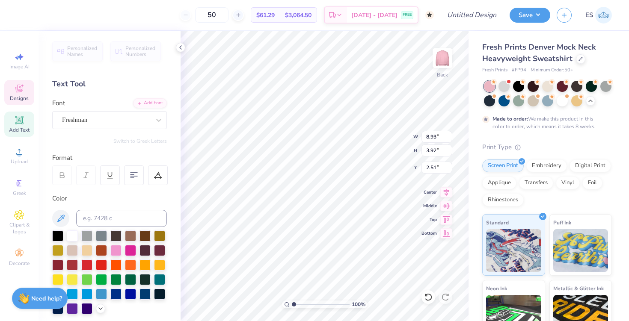
click at [26, 91] on div "Designs" at bounding box center [19, 92] width 30 height 25
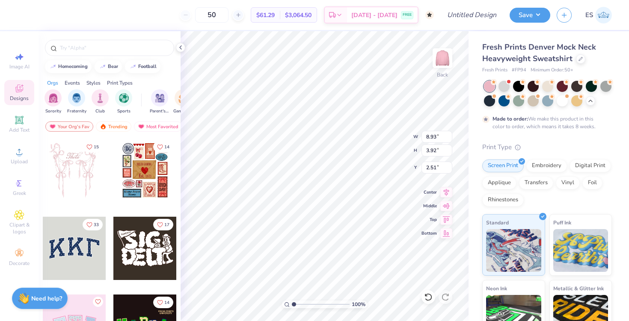
scroll to position [49, 0]
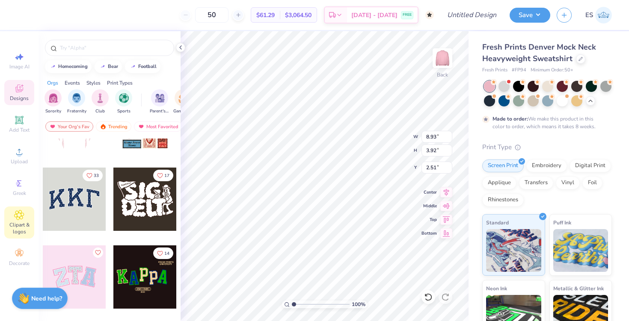
click at [25, 217] on div "Clipart & logos" at bounding box center [19, 223] width 30 height 32
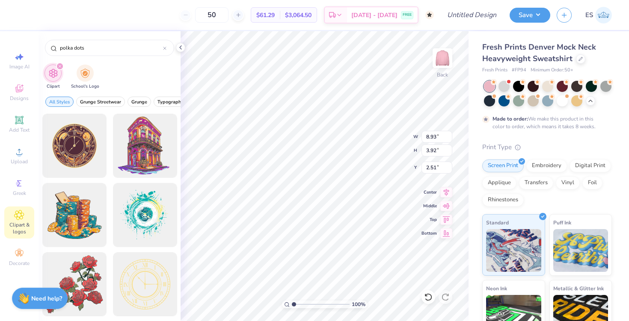
type input "polka dots"
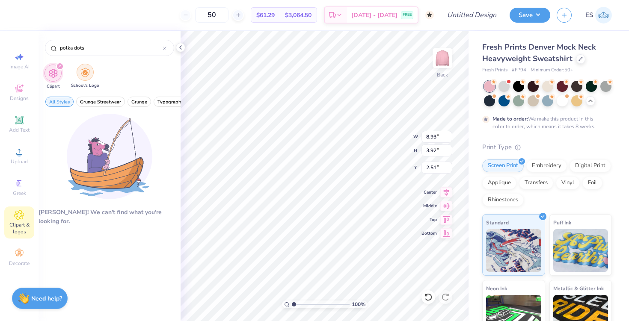
click at [86, 72] on img "filter for School's Logo" at bounding box center [84, 73] width 9 height 10
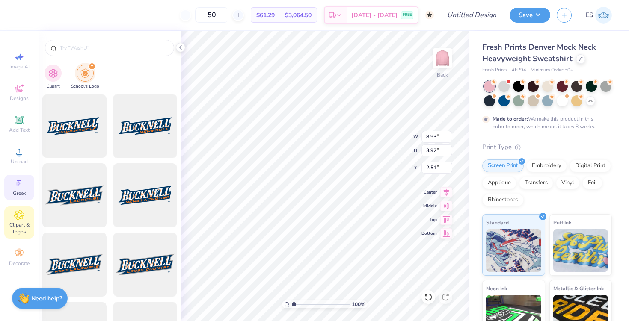
click at [18, 193] on span "Greek" at bounding box center [19, 193] width 13 height 7
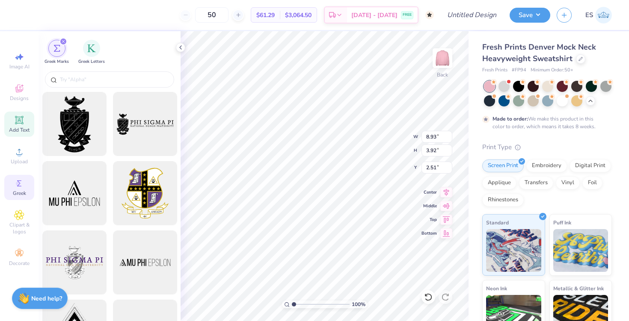
click at [19, 126] on div "Add Text" at bounding box center [19, 124] width 30 height 25
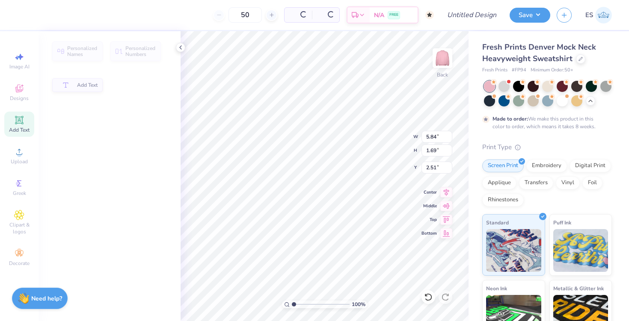
type input "5.84"
type input "1.69"
type input "9.15"
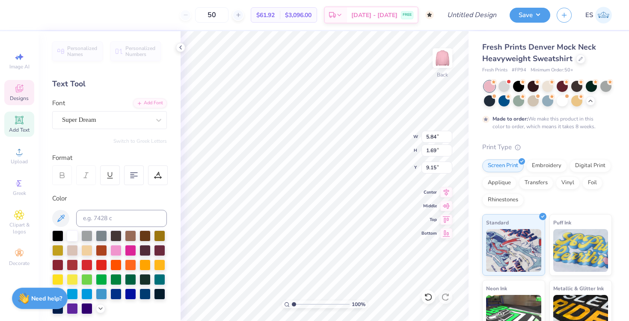
click at [16, 96] on span "Designs" at bounding box center [19, 98] width 19 height 7
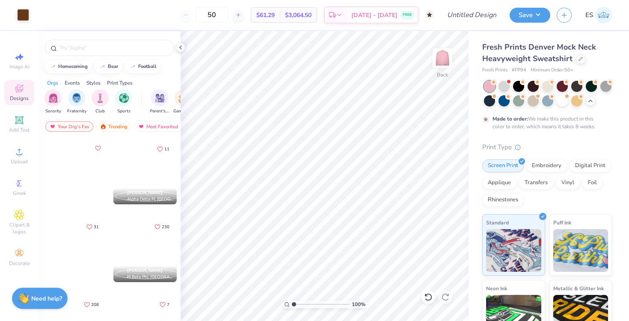
scroll to position [858, 0]
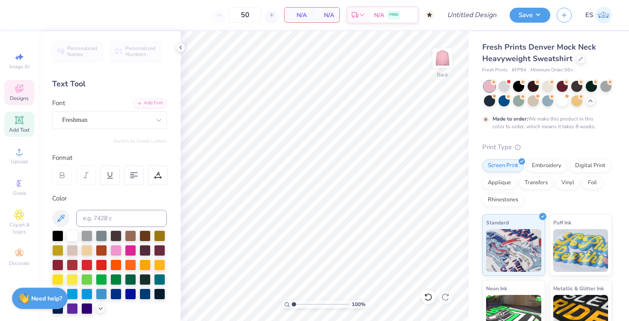
click at [21, 92] on icon at bounding box center [19, 88] width 10 height 10
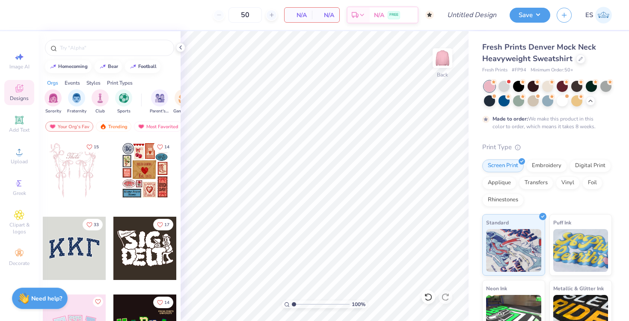
click at [65, 237] on div at bounding box center [74, 248] width 63 height 63
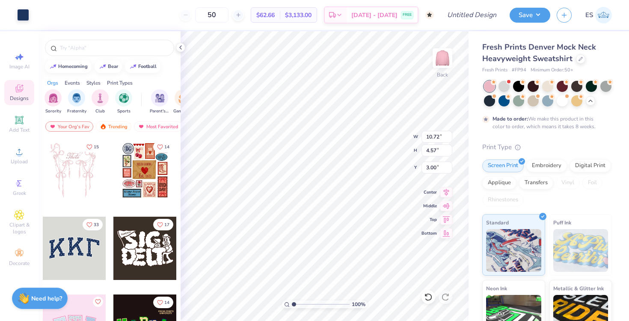
type input "10.00"
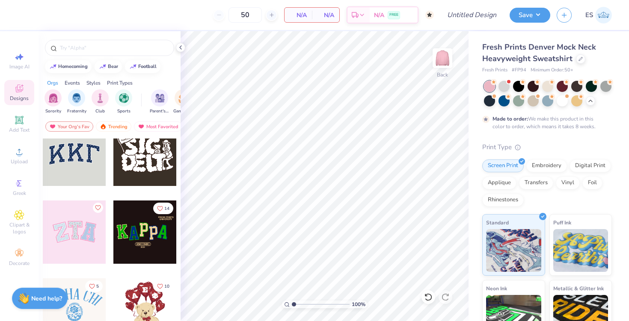
scroll to position [0, 0]
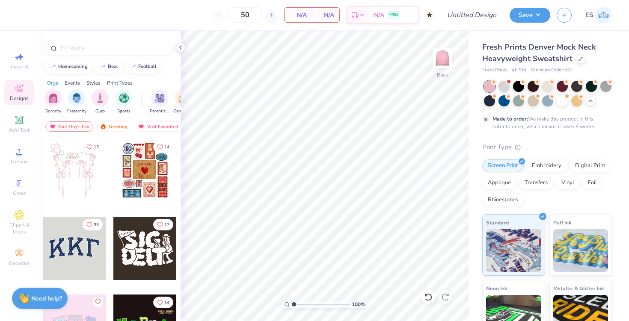
click at [75, 245] on div at bounding box center [74, 248] width 63 height 63
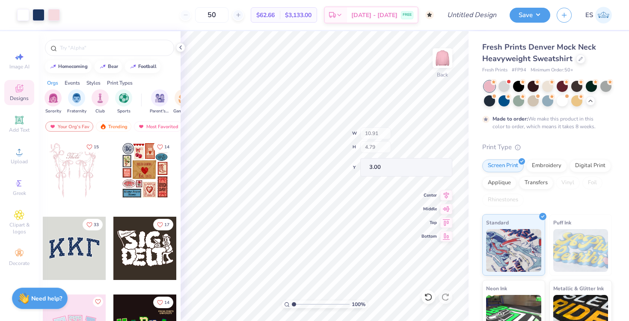
type input "10.72"
type input "4.57"
type input "3.09"
click at [20, 61] on icon at bounding box center [19, 57] width 10 height 10
select select "4"
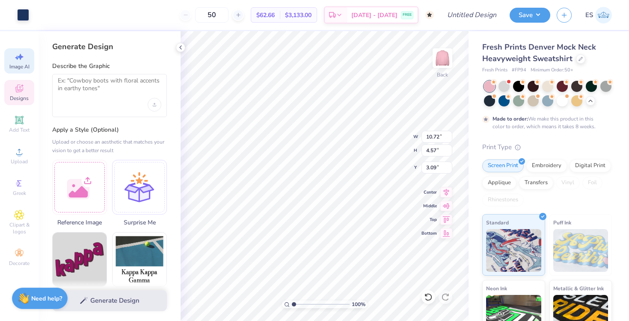
type input "3.00"
click at [426, 293] on icon at bounding box center [428, 297] width 9 height 9
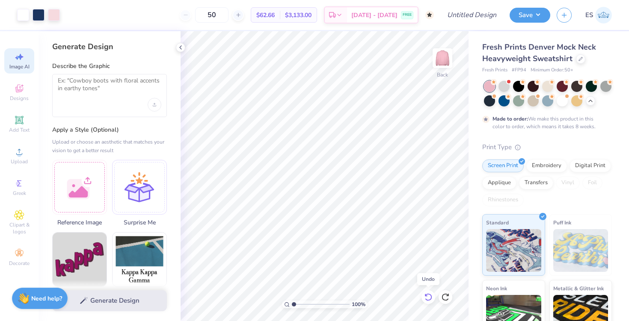
click at [426, 295] on icon at bounding box center [427, 297] width 7 height 8
select select "4"
click at [63, 192] on div at bounding box center [79, 186] width 55 height 55
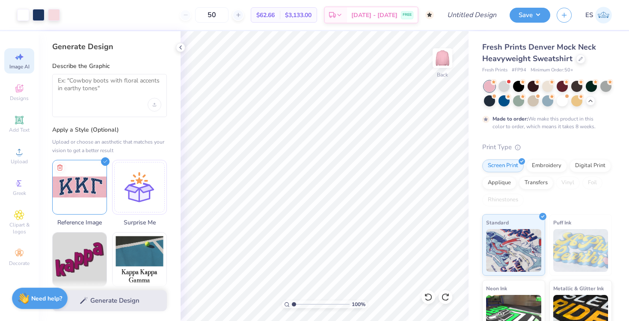
click at [130, 101] on div at bounding box center [109, 95] width 115 height 43
click at [91, 97] on textarea at bounding box center [110, 87] width 104 height 21
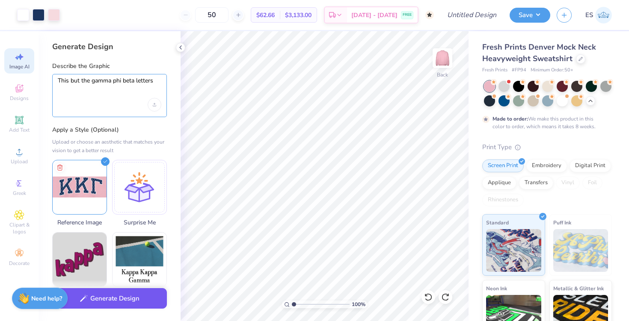
type textarea "This but the gamma phi beta letters"
click at [113, 300] on button "Generate Design" at bounding box center [109, 298] width 115 height 21
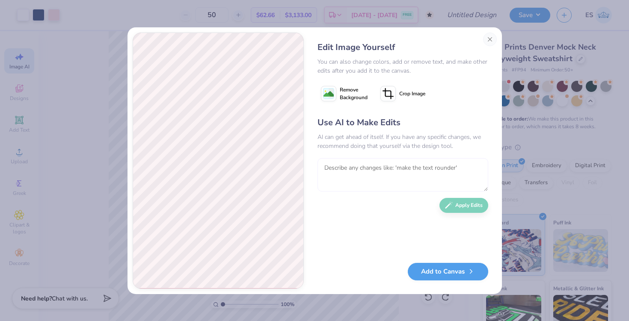
click at [363, 172] on textarea at bounding box center [402, 174] width 171 height 33
type textarea "n"
type textarea "our hard greek letters, not spelled out"
click at [459, 203] on button "Apply Edits" at bounding box center [458, 203] width 49 height 15
click at [389, 167] on textarea "our hard greek letters, not spelled out" at bounding box center [402, 174] width 171 height 33
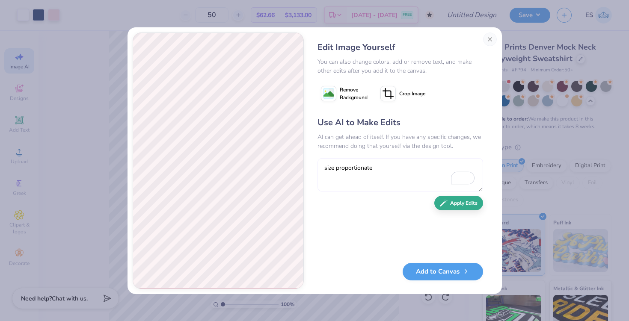
type textarea "size proportionate"
click at [459, 203] on button "Apply Edits" at bounding box center [458, 203] width 49 height 15
click at [334, 97] on icon at bounding box center [328, 93] width 15 height 15
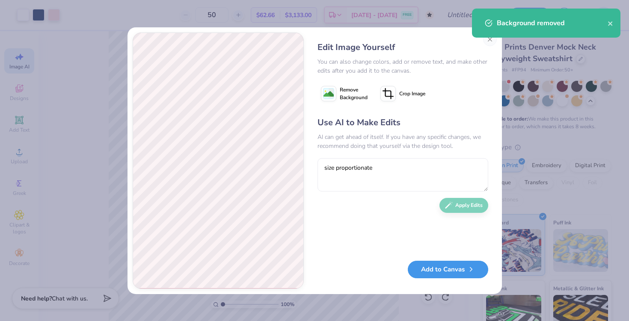
click at [446, 276] on button "Add to Canvas" at bounding box center [448, 270] width 80 height 18
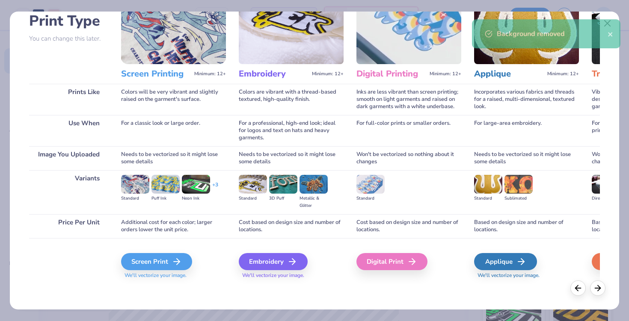
scroll to position [61, 0]
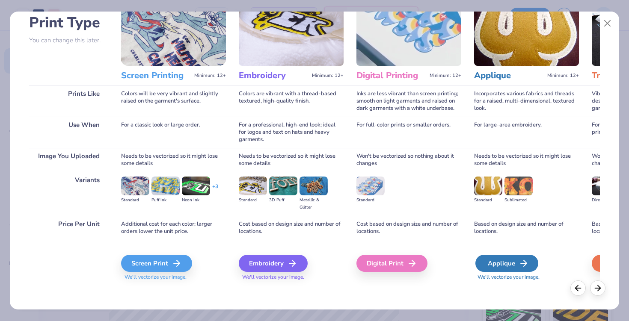
click at [517, 262] on div "Applique" at bounding box center [506, 263] width 63 height 17
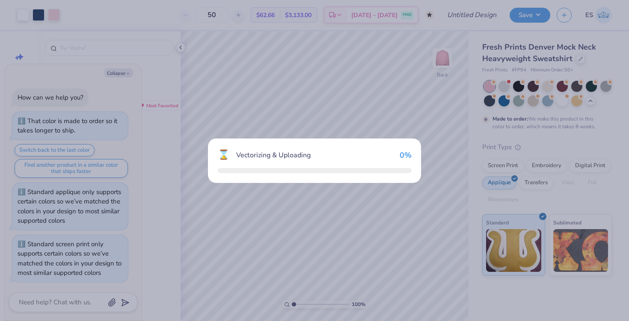
scroll to position [52, 0]
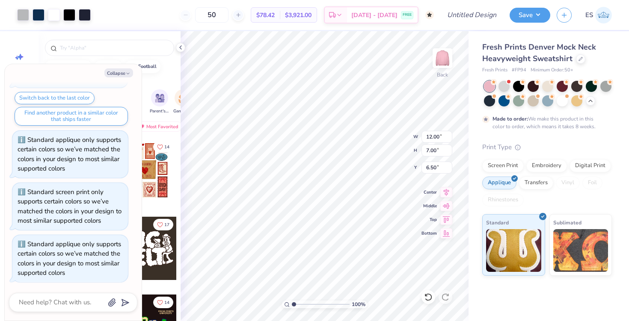
type textarea "x"
type input "10.91"
type input "4.79"
type input "3.00"
click at [19, 16] on div at bounding box center [23, 14] width 12 height 12
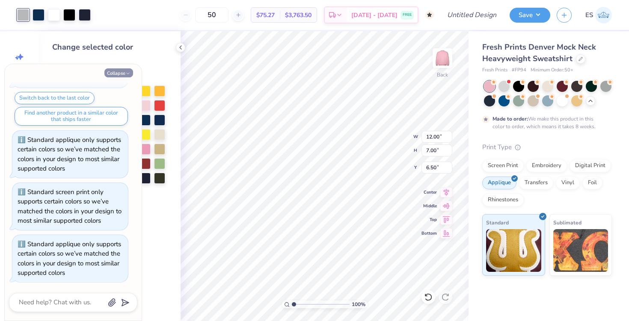
click at [118, 73] on button "Collapse" at bounding box center [118, 72] width 29 height 9
type textarea "x"
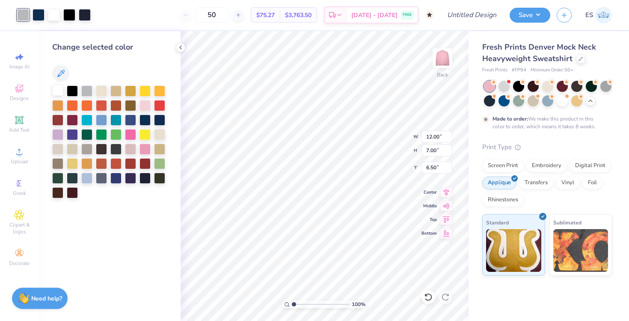
click at [54, 90] on div at bounding box center [57, 90] width 11 height 11
click at [39, 16] on div at bounding box center [39, 14] width 12 height 12
click at [59, 191] on div at bounding box center [57, 191] width 11 height 11
click at [55, 12] on div at bounding box center [54, 14] width 12 height 12
click at [56, 193] on div at bounding box center [57, 191] width 11 height 11
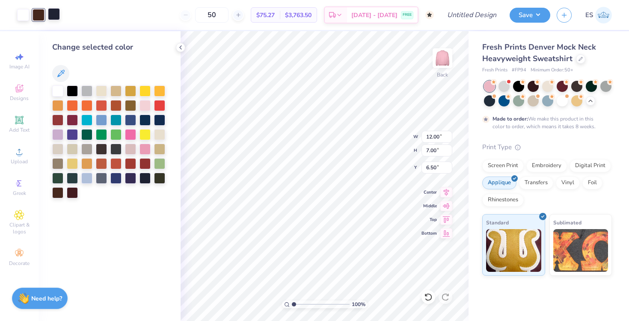
click at [48, 8] on div at bounding box center [54, 14] width 12 height 12
click at [57, 193] on div at bounding box center [57, 191] width 11 height 11
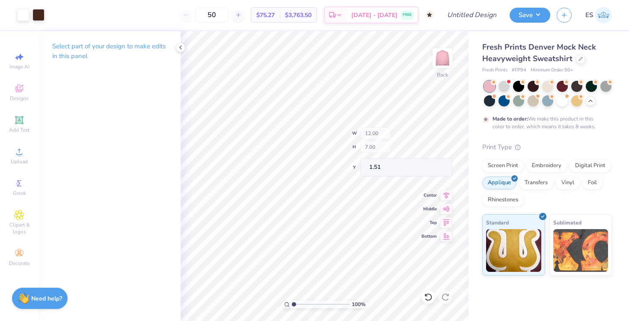
type input "1.51"
type input "3.33"
type input "7.34"
type input "2.04"
type input "3.25"
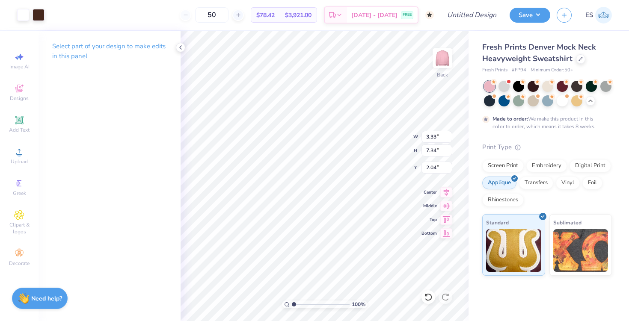
type input "6.55"
type input "1.70"
type input "3.62"
type input "6.70"
type input "1.56"
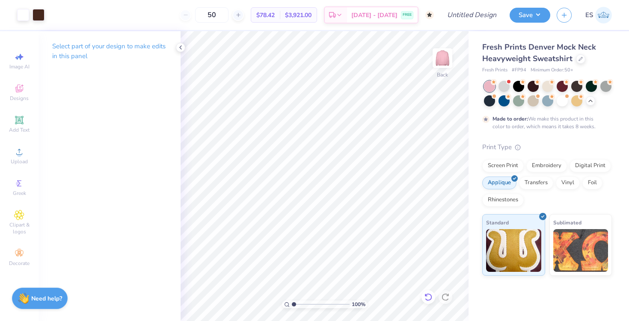
click at [431, 291] on div at bounding box center [428, 297] width 14 height 14
click at [431, 292] on div at bounding box center [428, 297] width 14 height 14
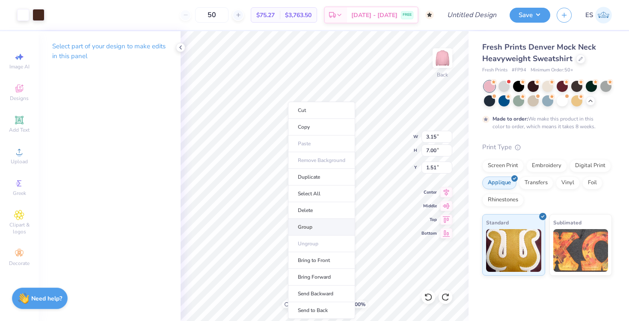
click at [314, 230] on li "Group" at bounding box center [321, 227] width 67 height 17
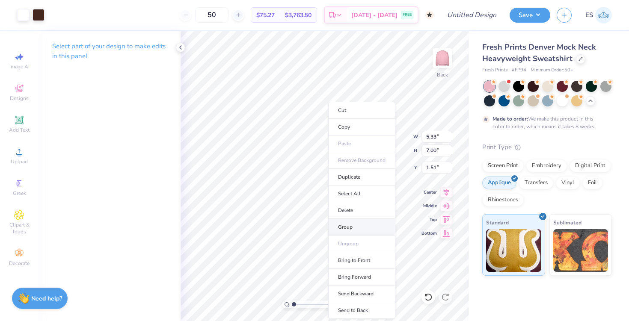
click at [345, 231] on li "Group" at bounding box center [361, 227] width 67 height 17
type input "8.79"
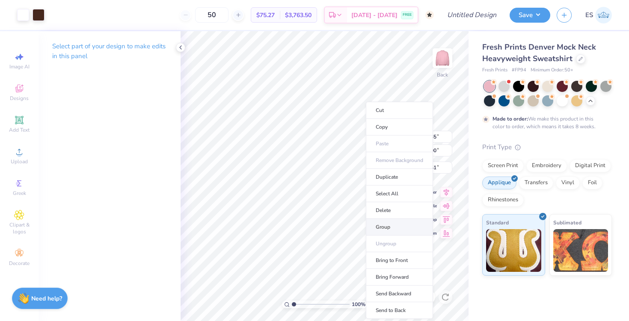
click at [388, 222] on li "Group" at bounding box center [399, 227] width 67 height 17
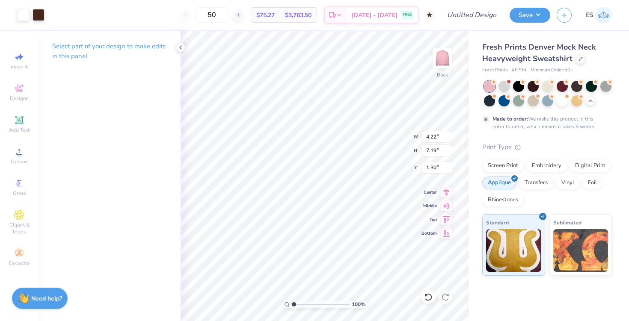
type input "4.22"
type input "7.19"
type input "1.41"
type input "3.15"
type input "7.00"
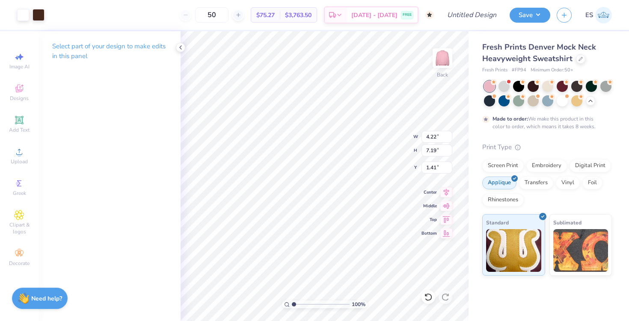
type input "1.51"
type input "3.35"
type input "7.38"
type input "1.41"
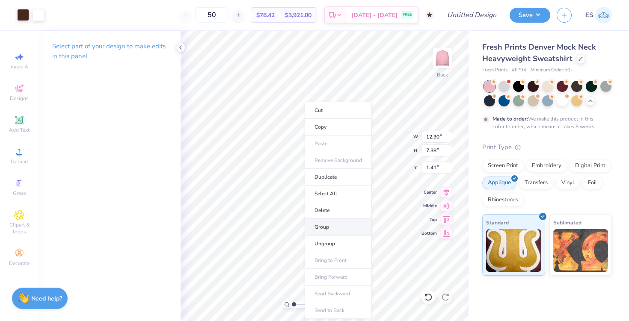
click at [325, 231] on li "Group" at bounding box center [338, 227] width 67 height 17
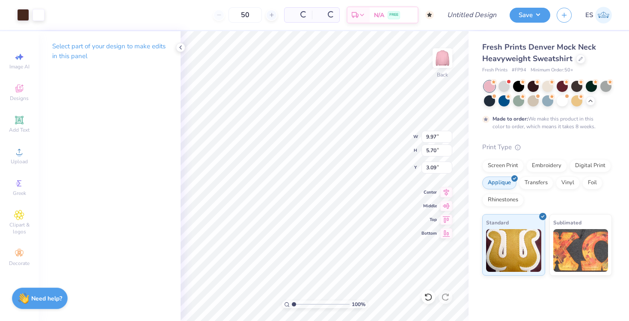
type input "9.97"
type input "5.70"
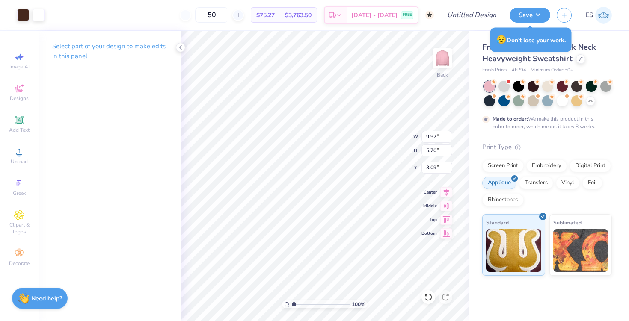
type input "2.23"
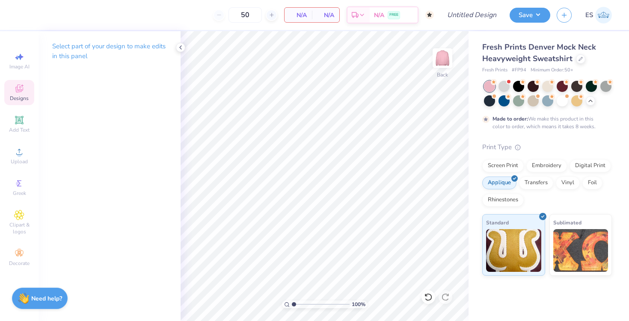
click at [17, 90] on icon at bounding box center [19, 89] width 8 height 8
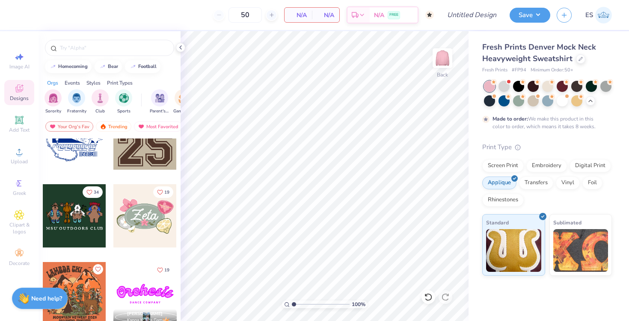
scroll to position [586, 0]
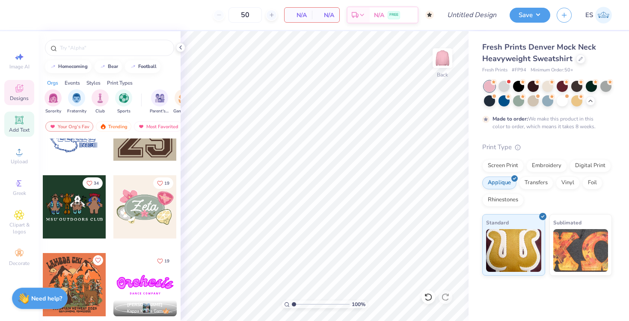
click at [21, 126] on div "Add Text" at bounding box center [19, 124] width 30 height 25
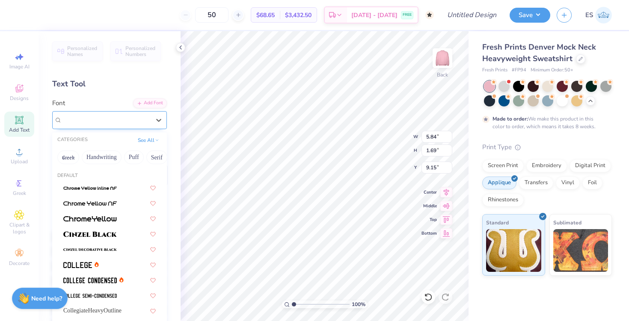
click at [117, 118] on div "Super Dream" at bounding box center [106, 119] width 90 height 13
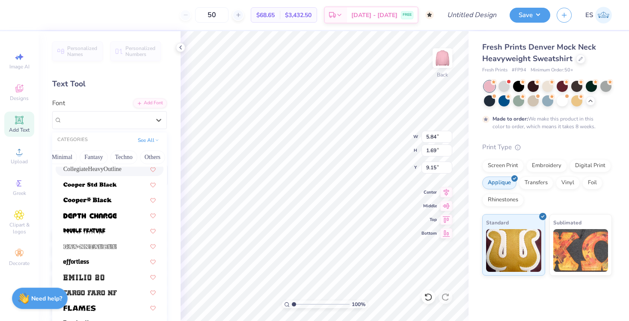
scroll to position [0, 251]
click at [151, 157] on button "Others" at bounding box center [152, 158] width 25 height 14
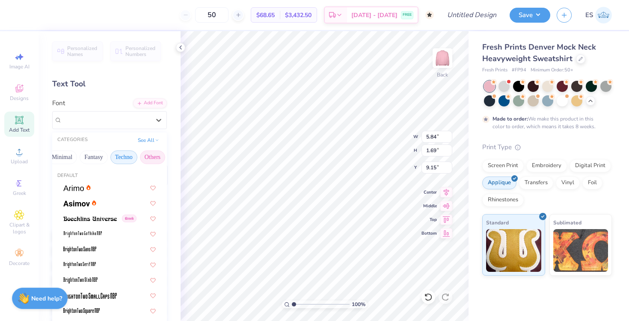
click at [126, 155] on button "Techno" at bounding box center [123, 158] width 27 height 14
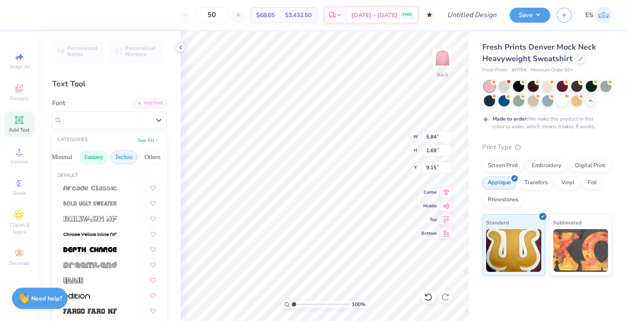
click at [94, 158] on button "Fantasy" at bounding box center [94, 158] width 28 height 14
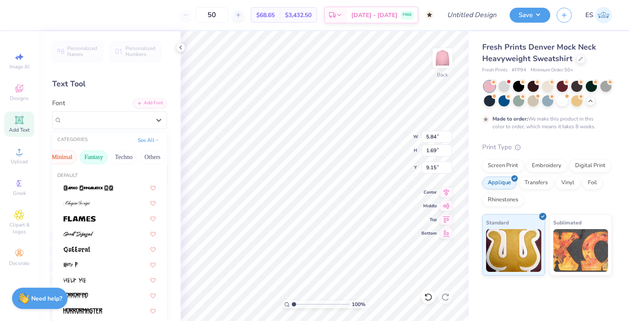
click at [56, 158] on button "Minimal" at bounding box center [62, 158] width 30 height 14
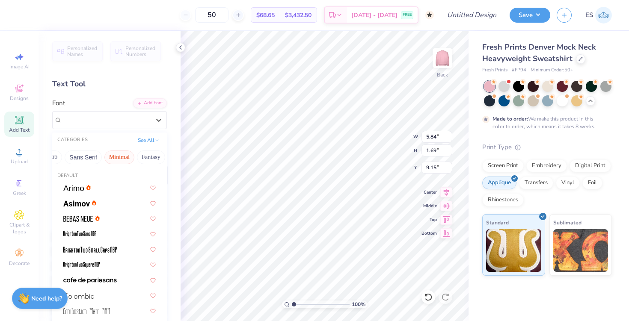
scroll to position [0, 181]
click at [91, 160] on button "Sans Serif" at bounding box center [96, 158] width 37 height 14
click at [69, 161] on button "Retro" at bounding box center [64, 158] width 23 height 14
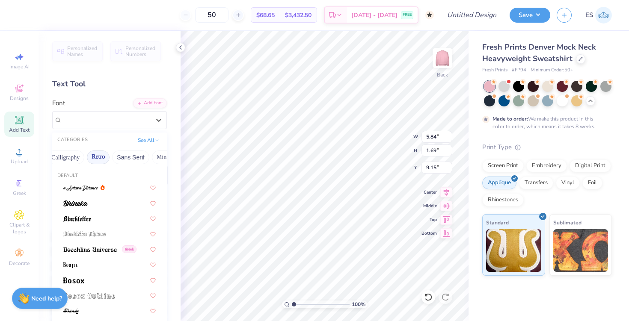
scroll to position [0, 131]
click at [69, 161] on button "Calligraphy" at bounding box center [81, 158] width 38 height 14
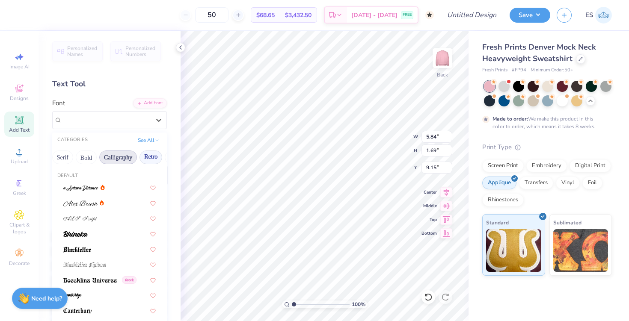
scroll to position [0, 93]
click at [69, 161] on button "Serif" at bounding box center [63, 158] width 21 height 14
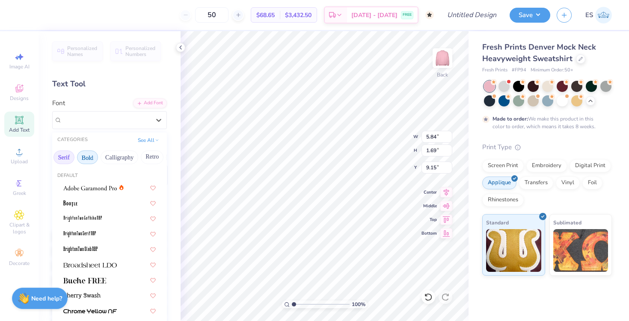
click at [92, 160] on button "Bold" at bounding box center [87, 158] width 21 height 14
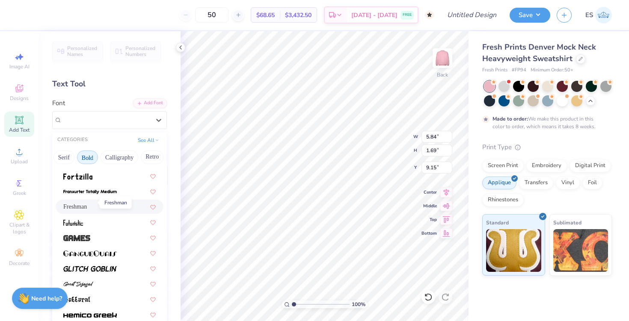
scroll to position [293, 0]
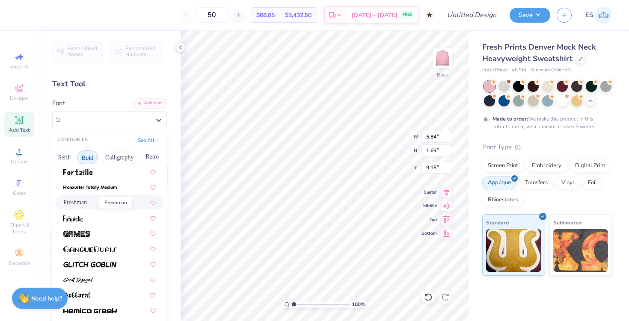
click at [83, 203] on span "Freshman" at bounding box center [75, 202] width 24 height 9
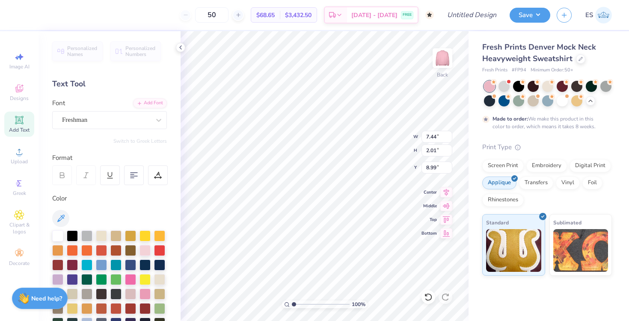
type input "7.44"
type input "2.01"
type input "8.99"
type textarea "G"
click at [24, 188] on div "Greek" at bounding box center [19, 187] width 30 height 25
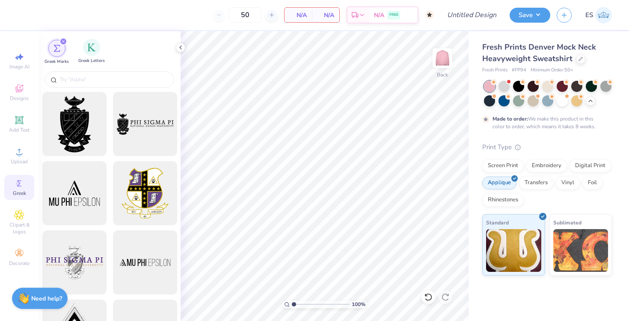
click at [88, 59] on span "Greek Letters" at bounding box center [91, 61] width 27 height 6
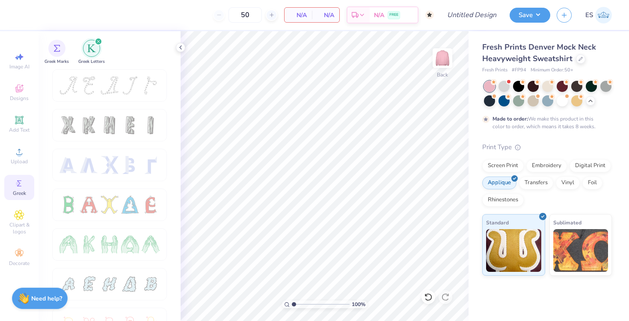
scroll to position [35, 0]
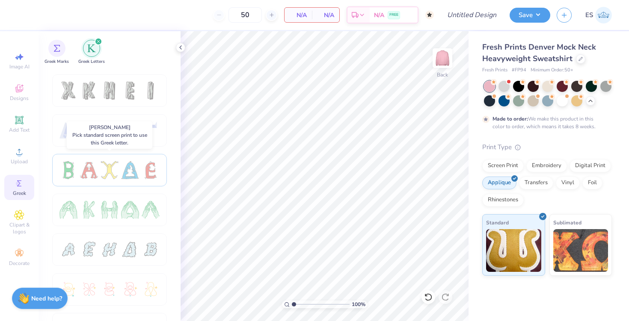
click at [117, 174] on div at bounding box center [110, 170] width 18 height 18
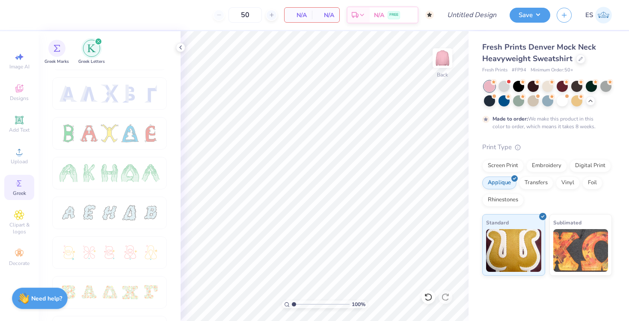
scroll to position [0, 0]
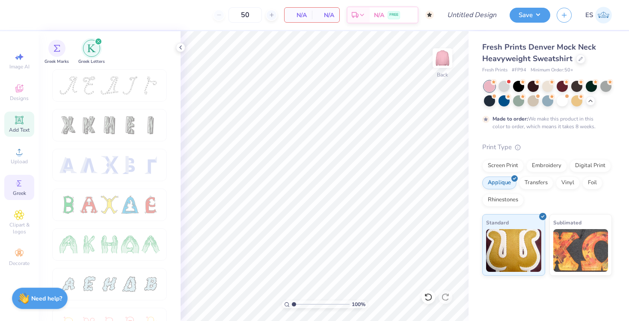
click at [19, 119] on icon at bounding box center [19, 120] width 6 height 6
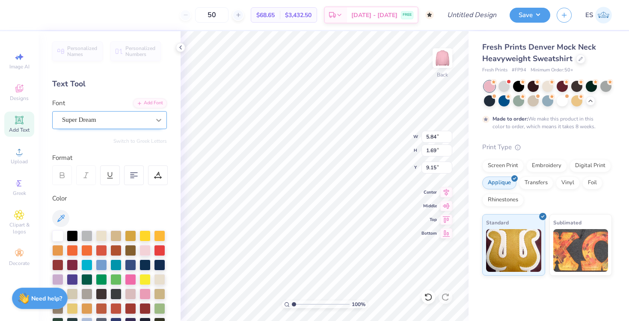
click at [160, 125] on div at bounding box center [158, 119] width 15 height 15
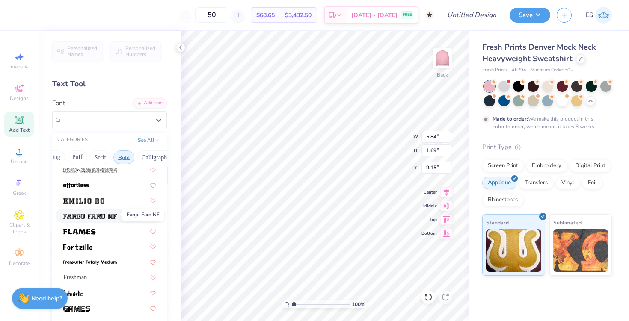
scroll to position [219, 0]
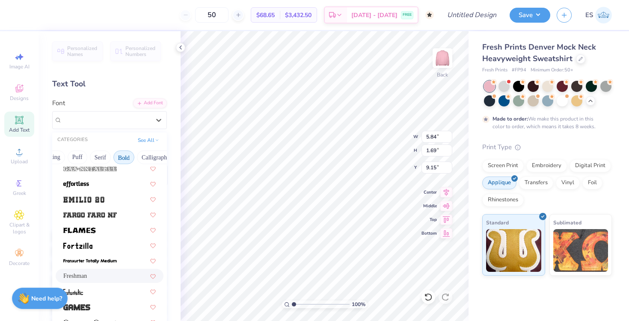
click at [87, 278] on span "Freshman" at bounding box center [75, 276] width 24 height 9
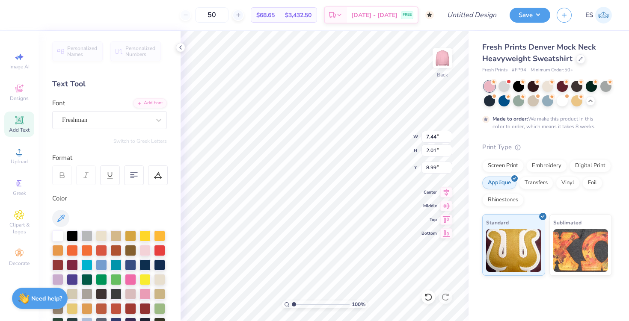
type input "7.44"
type input "2.01"
type input "8.99"
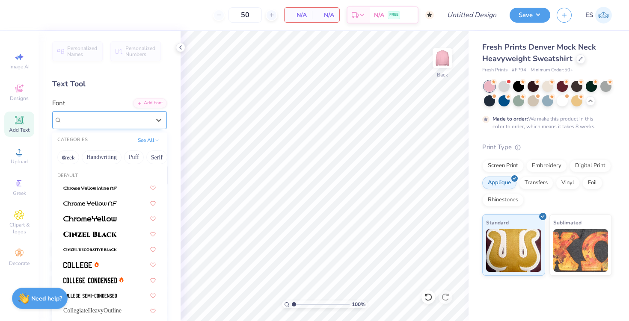
click at [80, 123] on div "Freshman" at bounding box center [106, 119] width 90 height 13
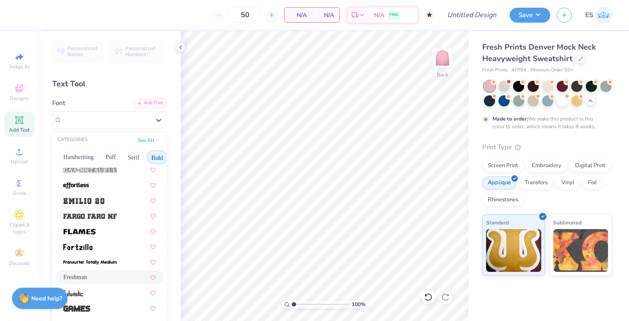
scroll to position [221, 0]
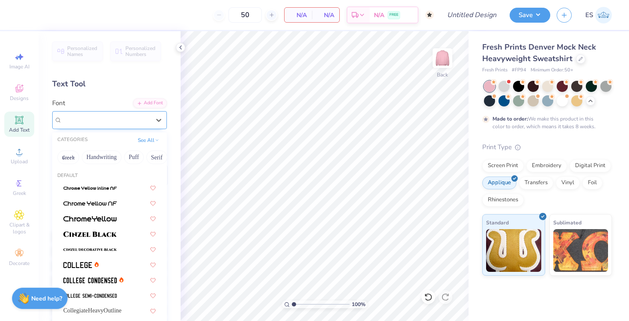
click at [128, 122] on div "Freshman" at bounding box center [106, 119] width 90 height 13
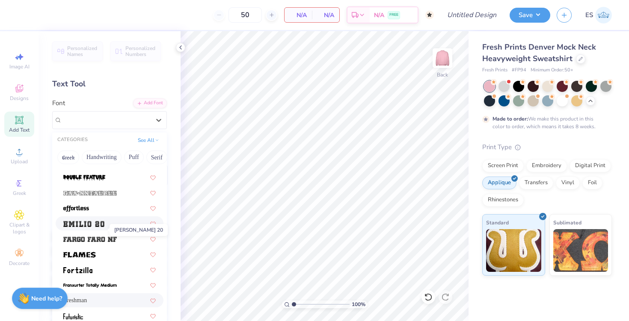
scroll to position [195, 0]
click at [87, 302] on span "Freshman" at bounding box center [75, 300] width 24 height 9
click at [91, 303] on div at bounding box center [86, 308] width 11 height 11
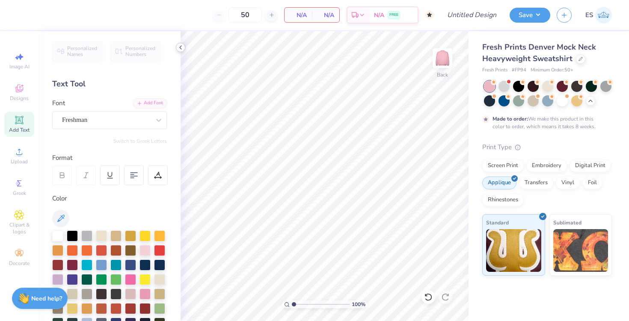
click at [183, 49] on div at bounding box center [180, 47] width 9 height 9
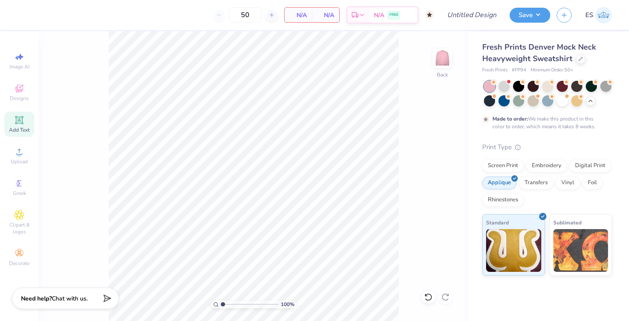
click at [10, 127] on span "Add Text" at bounding box center [19, 130] width 21 height 7
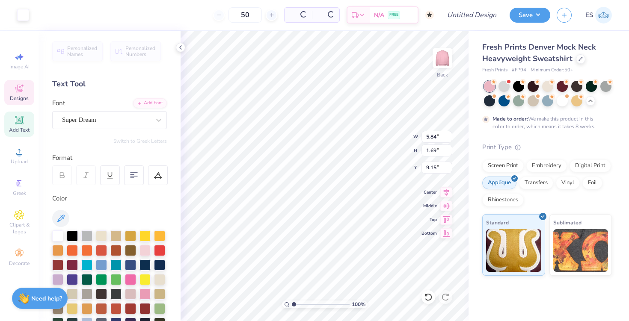
click at [17, 93] on icon at bounding box center [19, 88] width 10 height 10
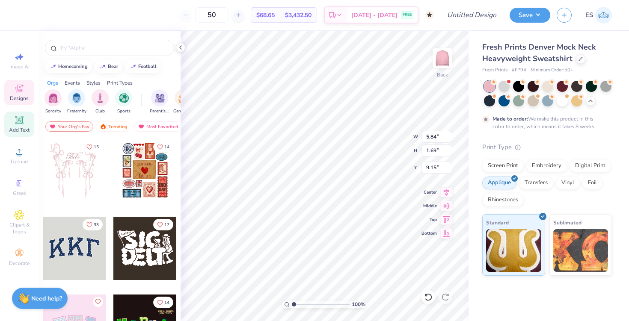
click at [14, 121] on icon at bounding box center [19, 120] width 10 height 10
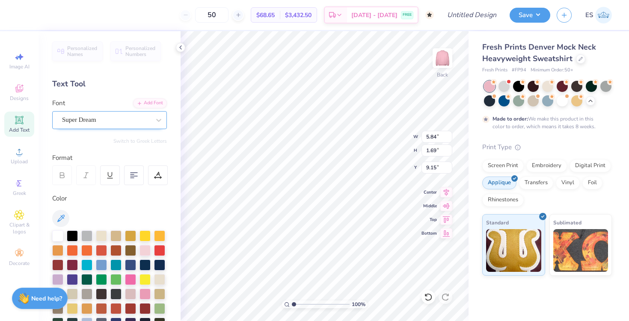
click at [82, 117] on div "Super Dream" at bounding box center [106, 119] width 90 height 13
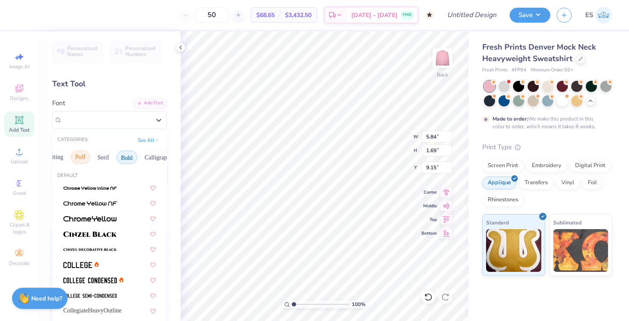
scroll to position [0, 54]
click at [120, 160] on button "Bold" at bounding box center [126, 158] width 21 height 14
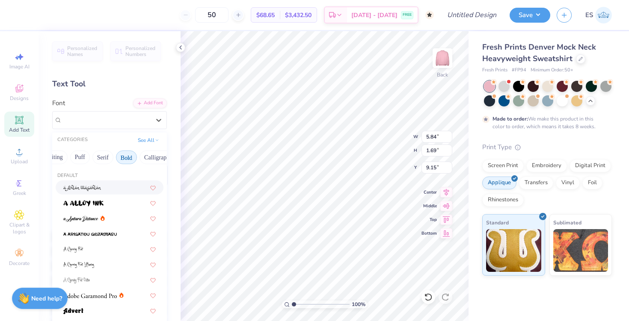
click at [124, 163] on button "Bold" at bounding box center [126, 158] width 21 height 14
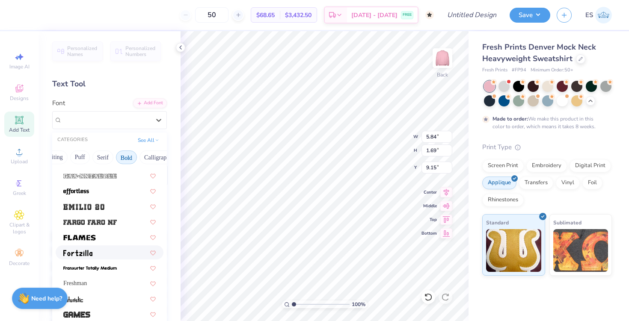
scroll to position [213, 0]
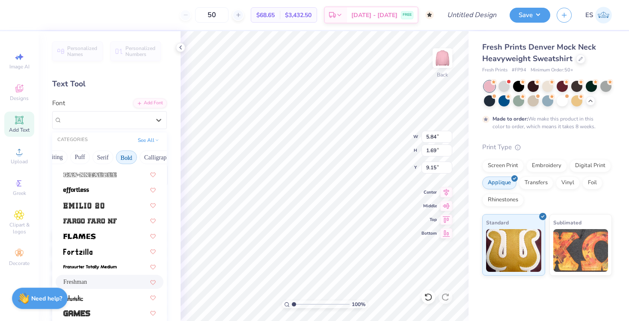
click at [87, 282] on span "Freshman" at bounding box center [75, 282] width 24 height 9
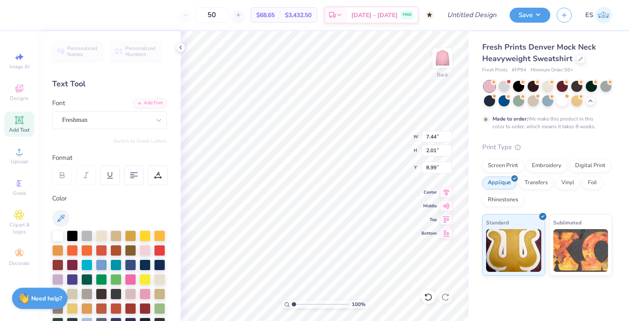
type input "7.44"
type input "2.01"
click at [93, 282] on div at bounding box center [109, 287] width 115 height 113
type input "11.74"
click at [105, 111] on div "Super Dream" at bounding box center [109, 120] width 115 height 18
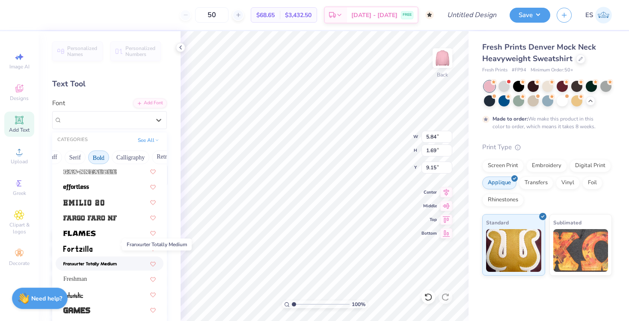
scroll to position [236, 0]
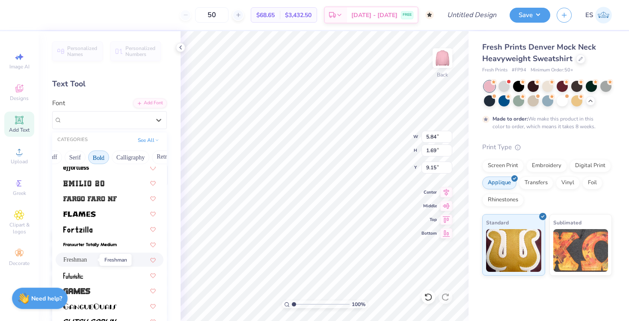
click at [87, 258] on span "Freshman" at bounding box center [75, 259] width 24 height 9
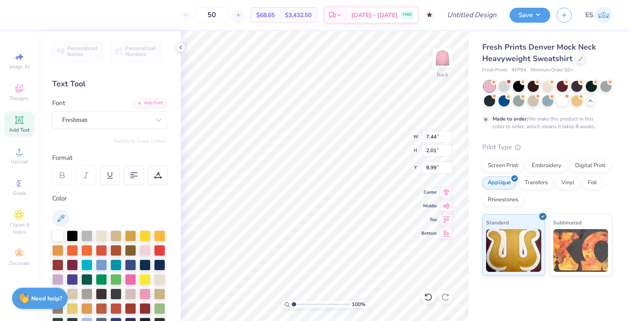
type input "7.44"
type input "2.01"
type input "8.99"
click at [91, 258] on div at bounding box center [109, 287] width 115 height 113
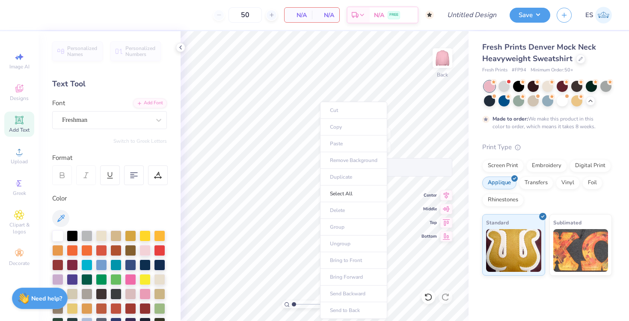
click at [332, 228] on ul "Cut Copy Paste Remove Background Duplicate Select All Delete Group Ungroup Brin…" at bounding box center [353, 210] width 67 height 217
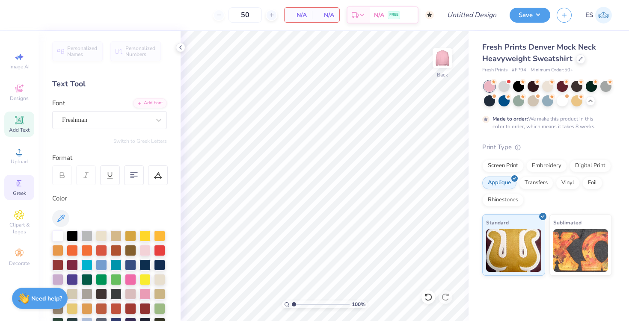
click at [23, 189] on div "Greek" at bounding box center [19, 187] width 30 height 25
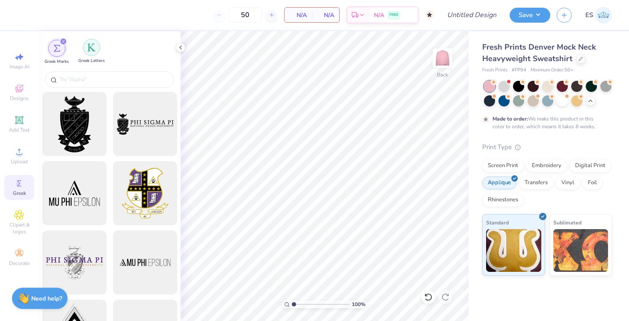
click at [94, 43] on img "filter for Greek Letters" at bounding box center [91, 47] width 9 height 9
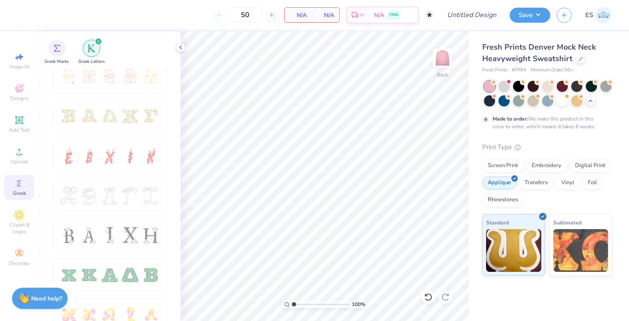
scroll to position [271, 0]
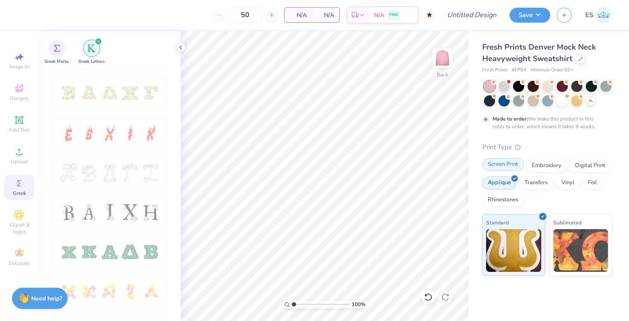
click at [507, 167] on div "Screen Print" at bounding box center [502, 164] width 41 height 13
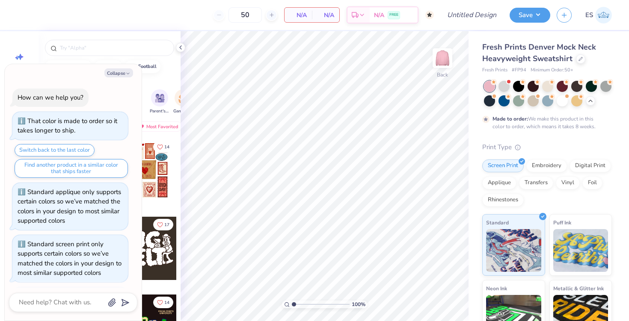
scroll to position [104, 0]
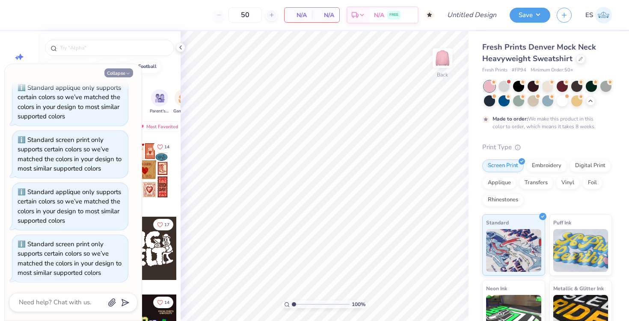
click at [125, 73] on button "Collapse" at bounding box center [118, 72] width 29 height 9
type textarea "x"
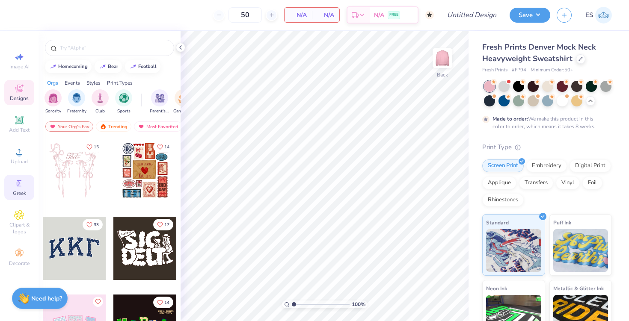
click at [21, 182] on icon at bounding box center [19, 183] width 10 height 10
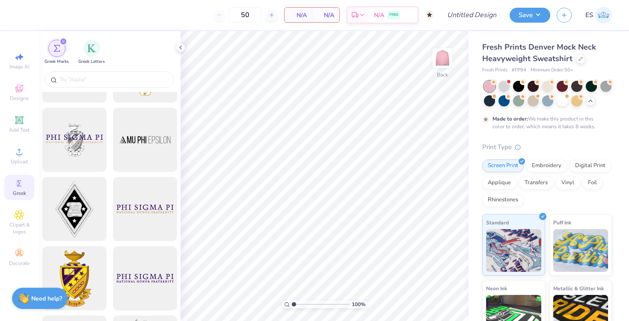
scroll to position [150, 0]
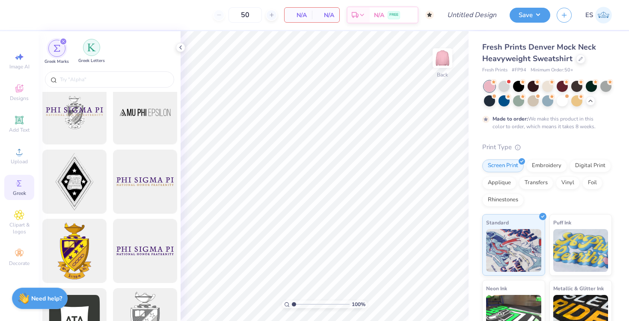
click at [92, 45] on img "filter for Greek Letters" at bounding box center [91, 47] width 9 height 9
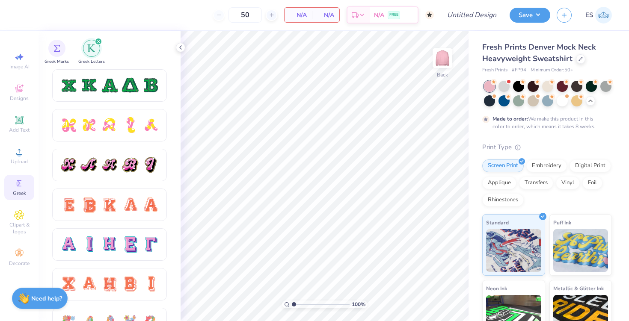
scroll to position [474, 0]
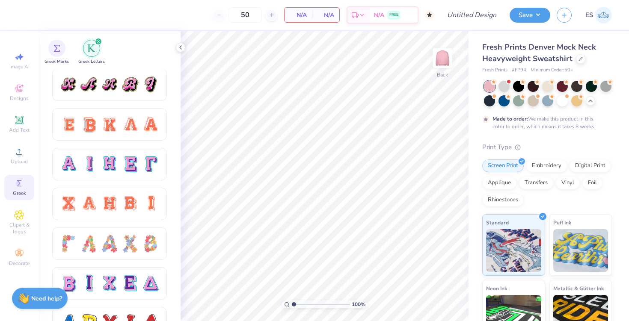
scroll to position [518, 0]
click at [115, 166] on div at bounding box center [110, 164] width 18 height 18
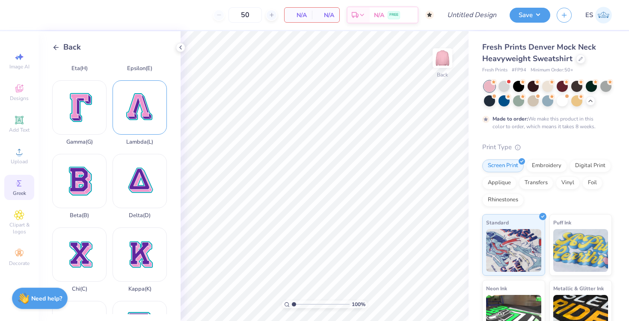
scroll to position [132, 0]
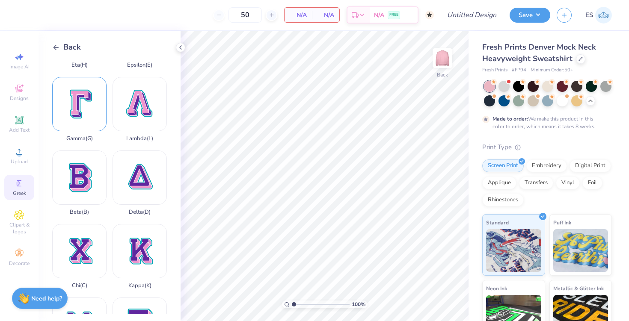
click at [86, 117] on div "Gamma ( G )" at bounding box center [79, 109] width 54 height 65
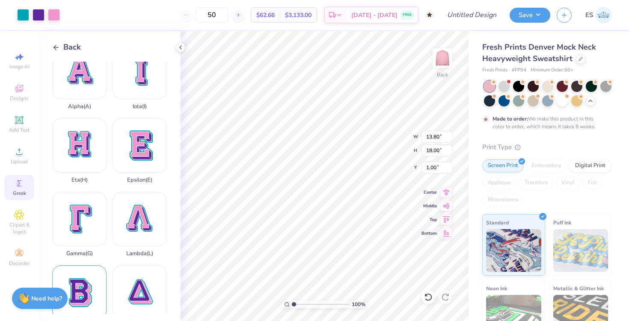
scroll to position [0, 0]
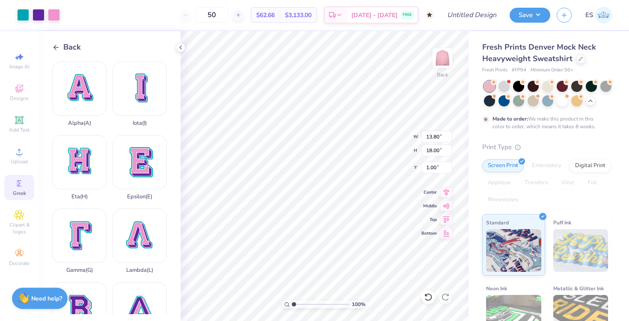
click at [57, 49] on icon at bounding box center [56, 48] width 8 height 8
